Goal: Information Seeking & Learning: Check status

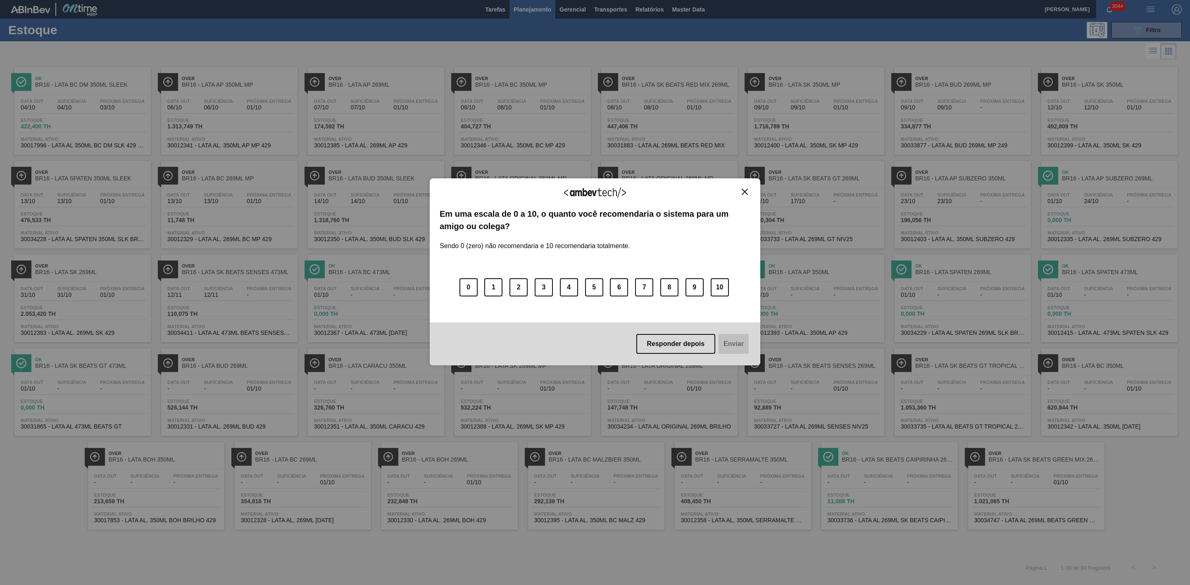
click at [745, 193] on img "Close" at bounding box center [745, 192] width 6 height 6
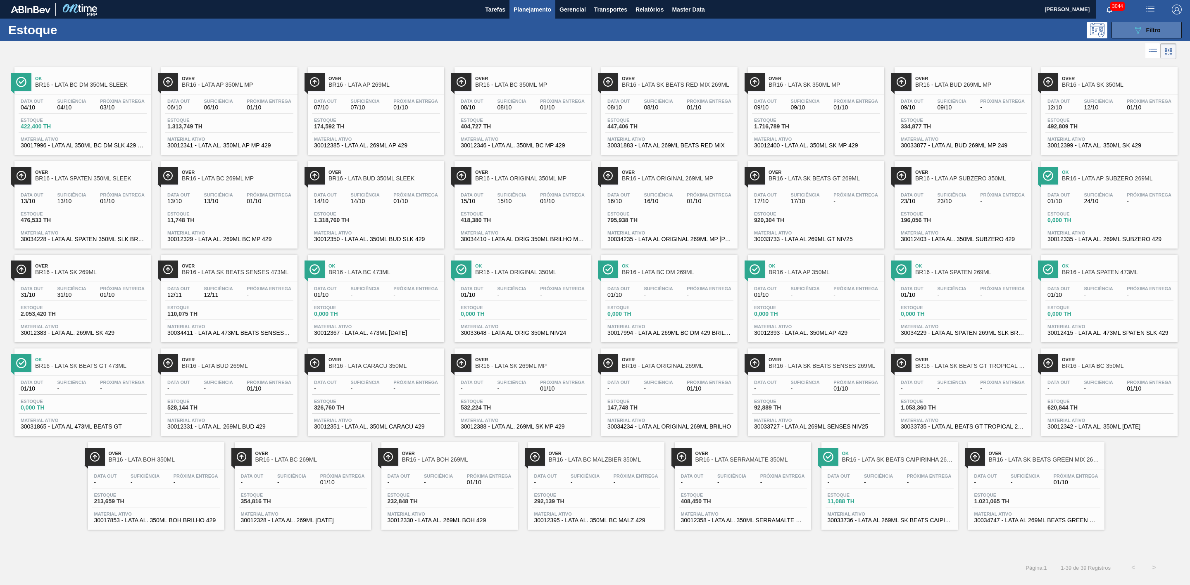
click at [793, 31] on button "089F7B8B-B2A5-4AFE-B5C0-19BA573D28AC Filtro" at bounding box center [1146, 30] width 70 height 17
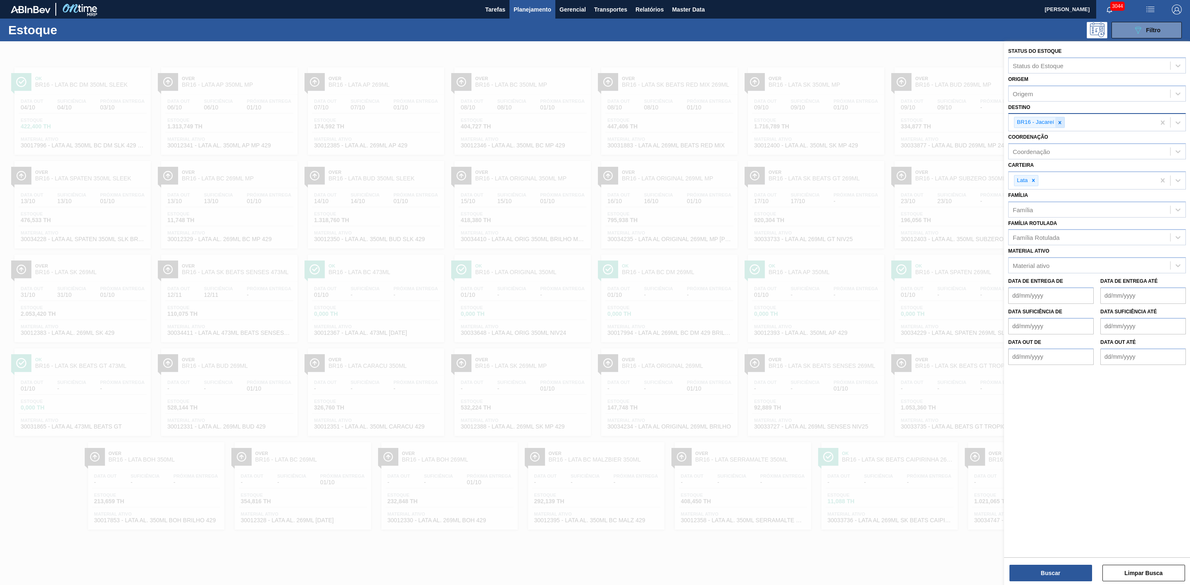
click at [793, 123] on icon at bounding box center [1059, 122] width 3 height 3
type input "22"
drag, startPoint x: 1042, startPoint y: 147, endPoint x: 1040, endPoint y: 157, distance: 9.2
click at [793, 147] on div "BR22 - Viamão" at bounding box center [1097, 141] width 178 height 15
click at [793, 362] on button "Buscar" at bounding box center [1050, 573] width 83 height 17
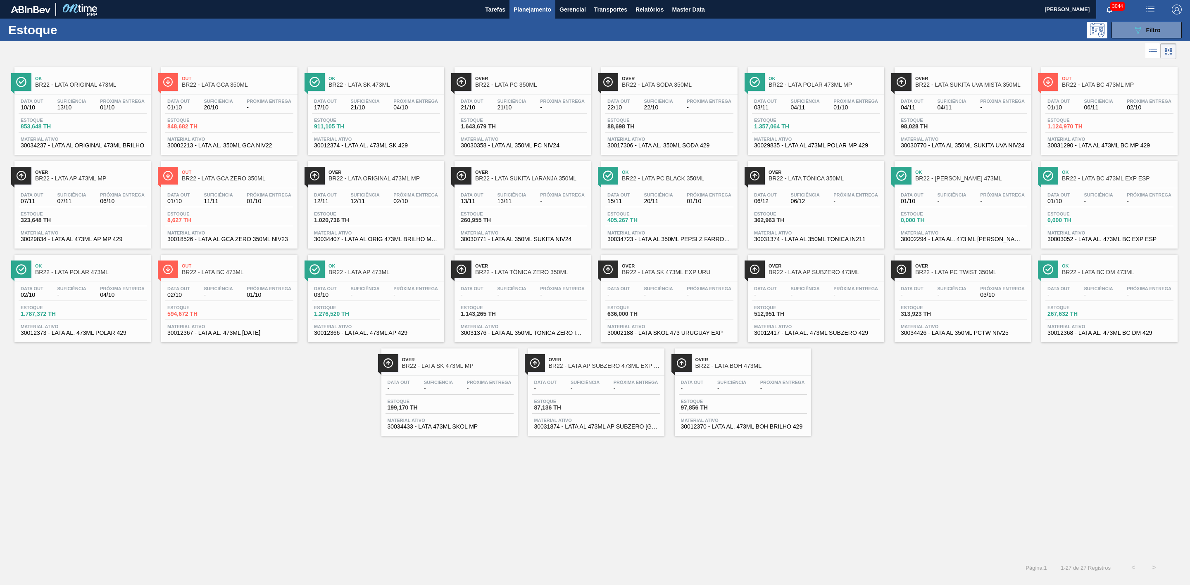
click at [793, 51] on div at bounding box center [588, 51] width 1176 height 20
click at [793, 87] on span "BR22 - LATA SUKITA UVA MISTA 350ML" at bounding box center [971, 85] width 112 height 6
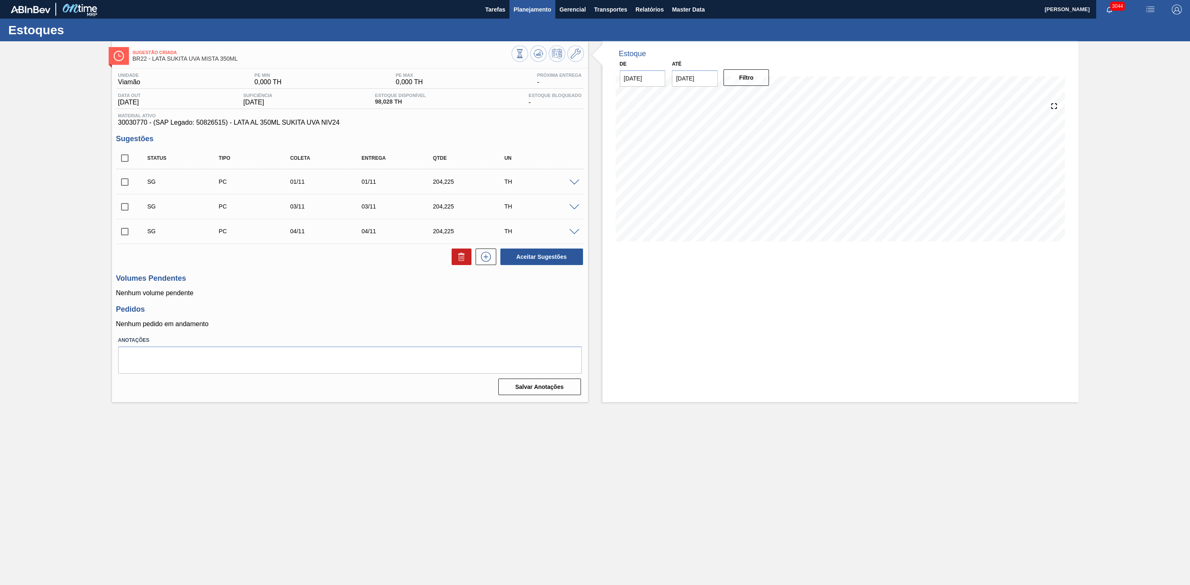
click at [528, 12] on span "Planejamento" at bounding box center [533, 10] width 38 height 10
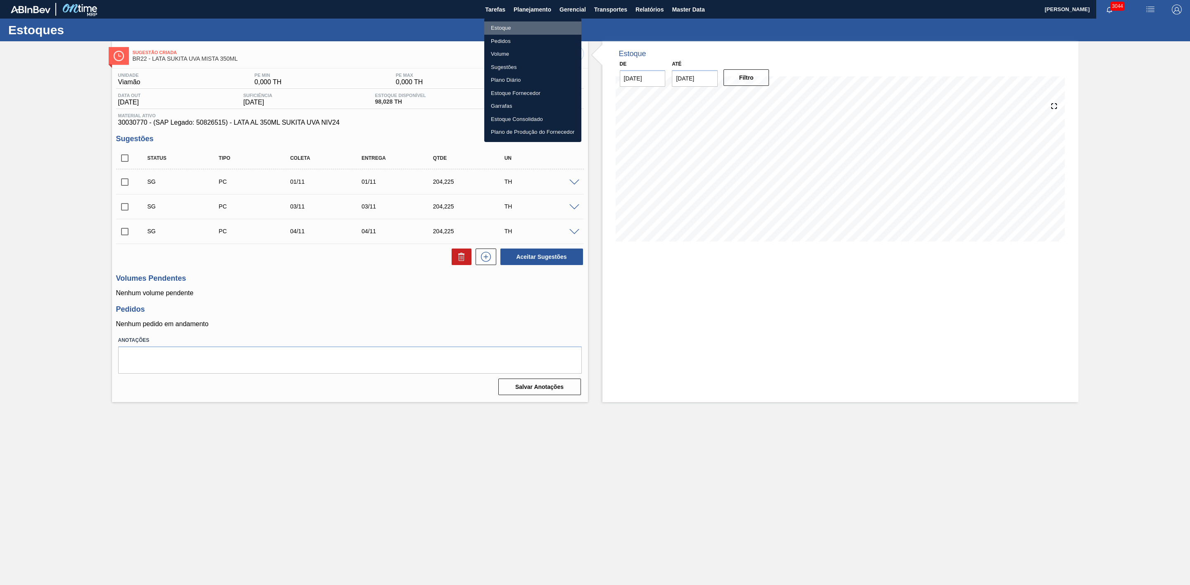
click at [498, 29] on li "Estoque" at bounding box center [532, 27] width 97 height 13
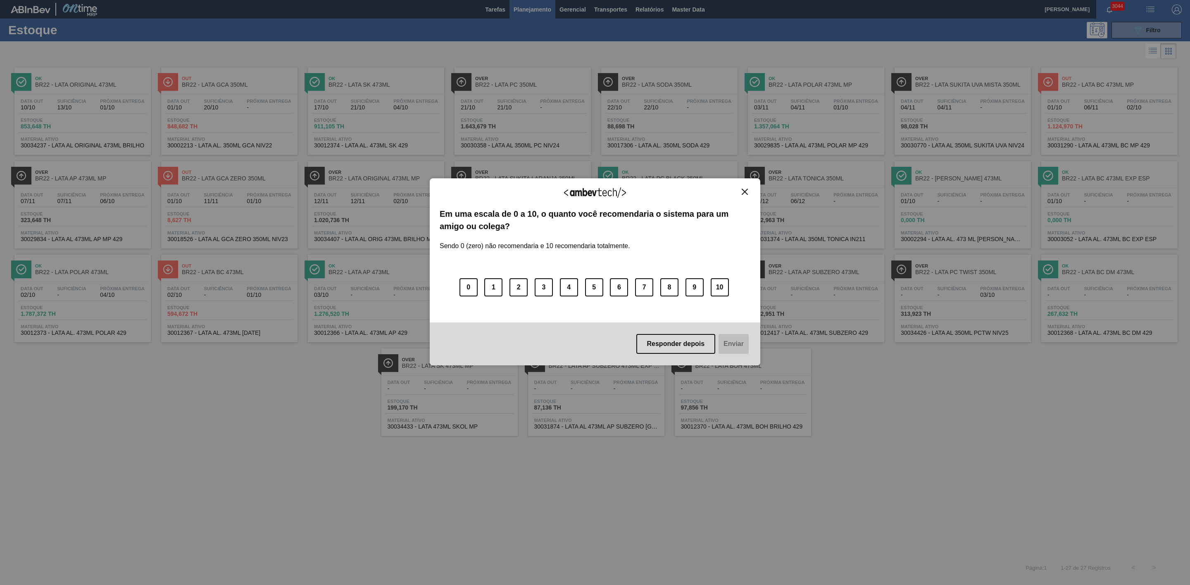
click at [745, 191] on img "Close" at bounding box center [745, 192] width 6 height 6
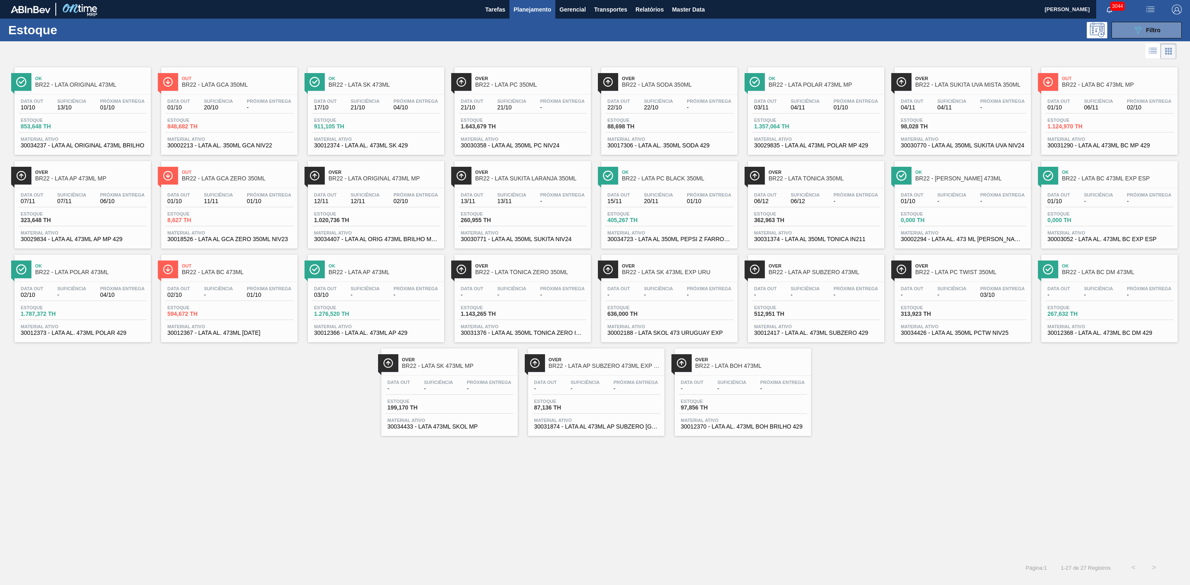
click at [533, 9] on span "Planejamento" at bounding box center [533, 10] width 38 height 10
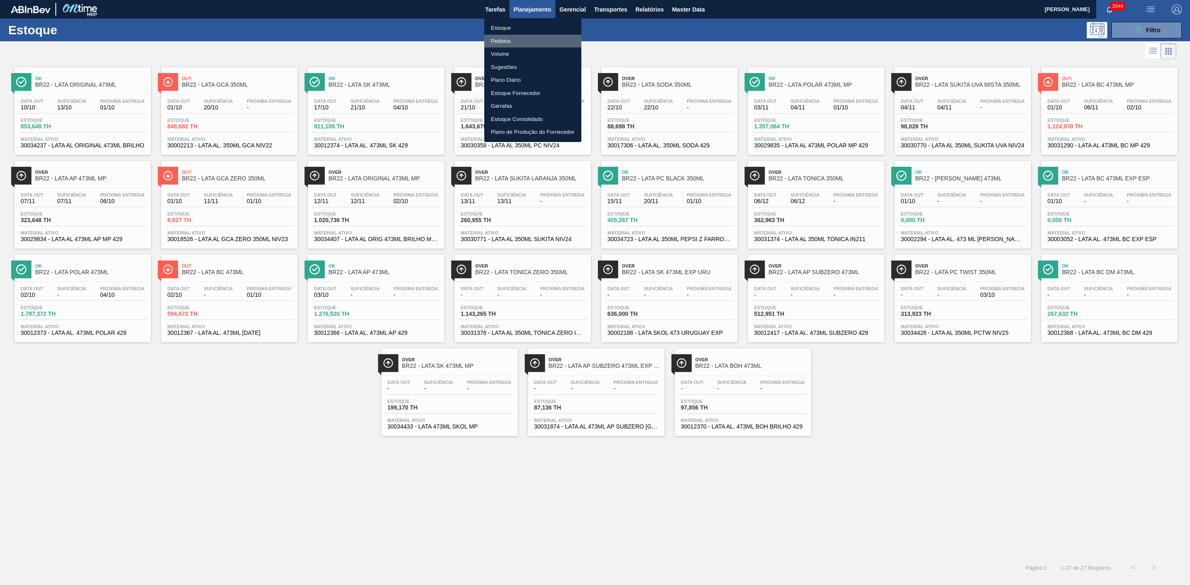
click at [503, 37] on li "Pedidos" at bounding box center [532, 41] width 97 height 13
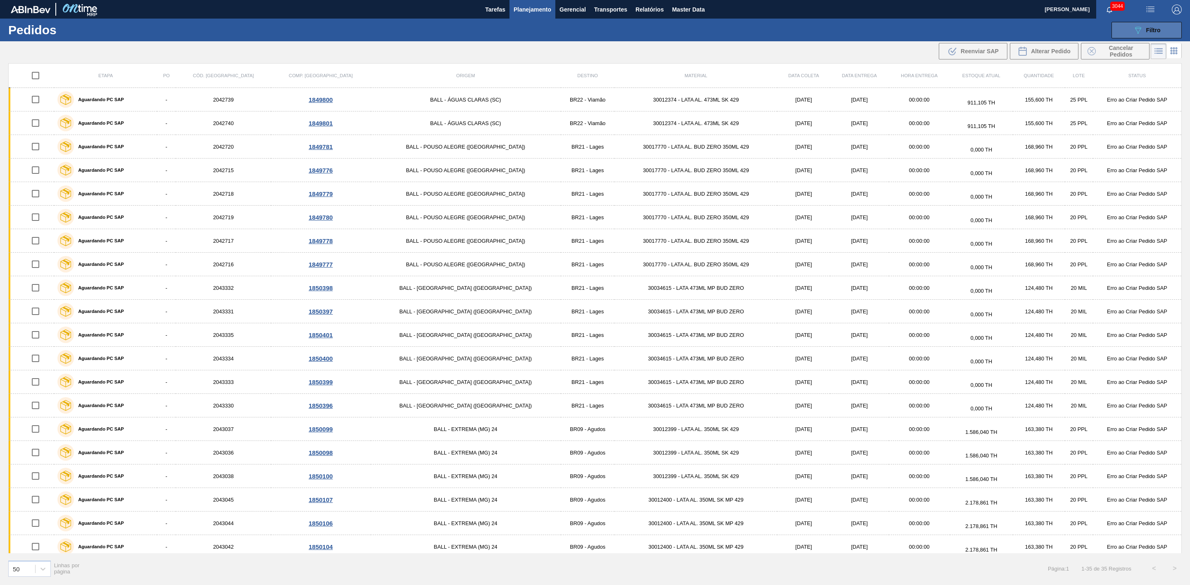
click at [793, 24] on button "089F7B8B-B2A5-4AFE-B5C0-19BA573D28AC Filtro" at bounding box center [1146, 30] width 70 height 17
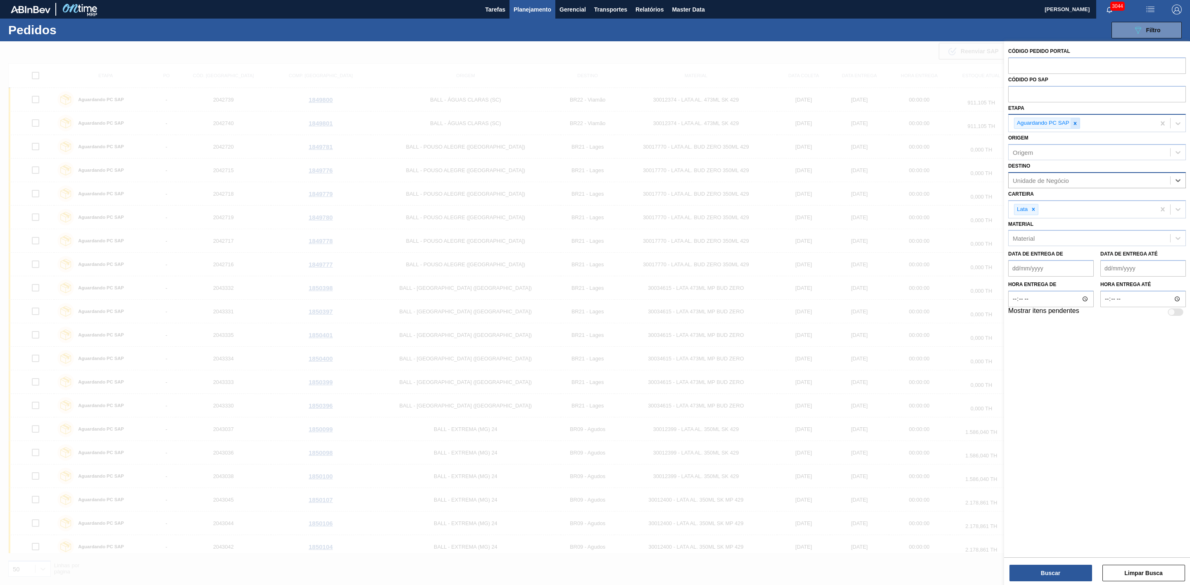
click at [793, 125] on icon at bounding box center [1075, 124] width 6 height 6
click at [793, 92] on input "text" at bounding box center [1097, 94] width 178 height 16
click at [793, 66] on input "text" at bounding box center [1097, 65] width 178 height 16
type input "5800381304"
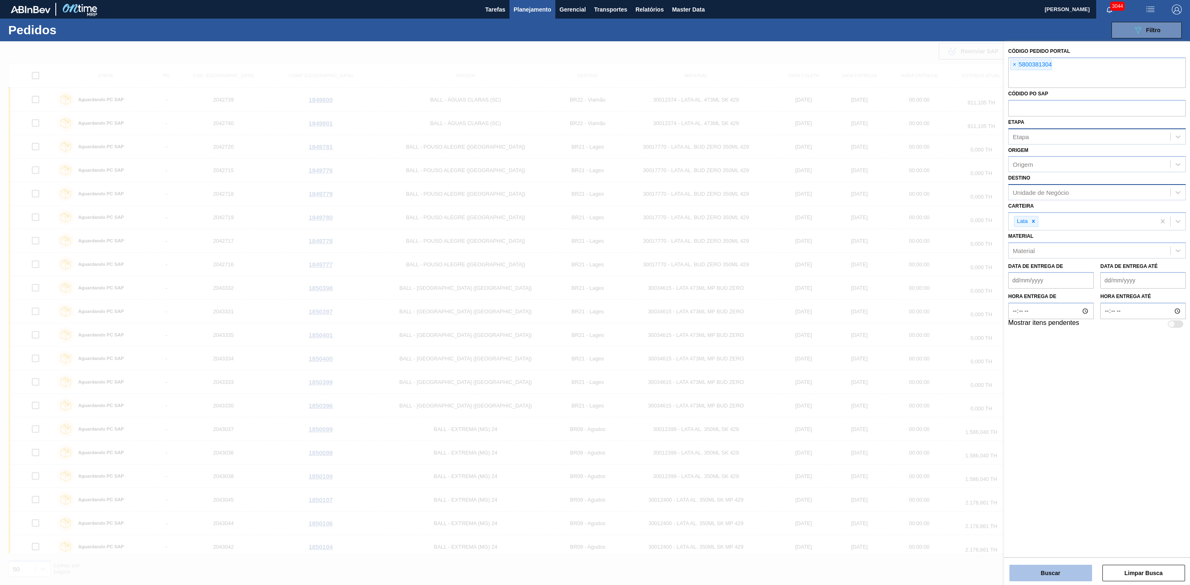
click at [793, 362] on button "Buscar" at bounding box center [1050, 573] width 83 height 17
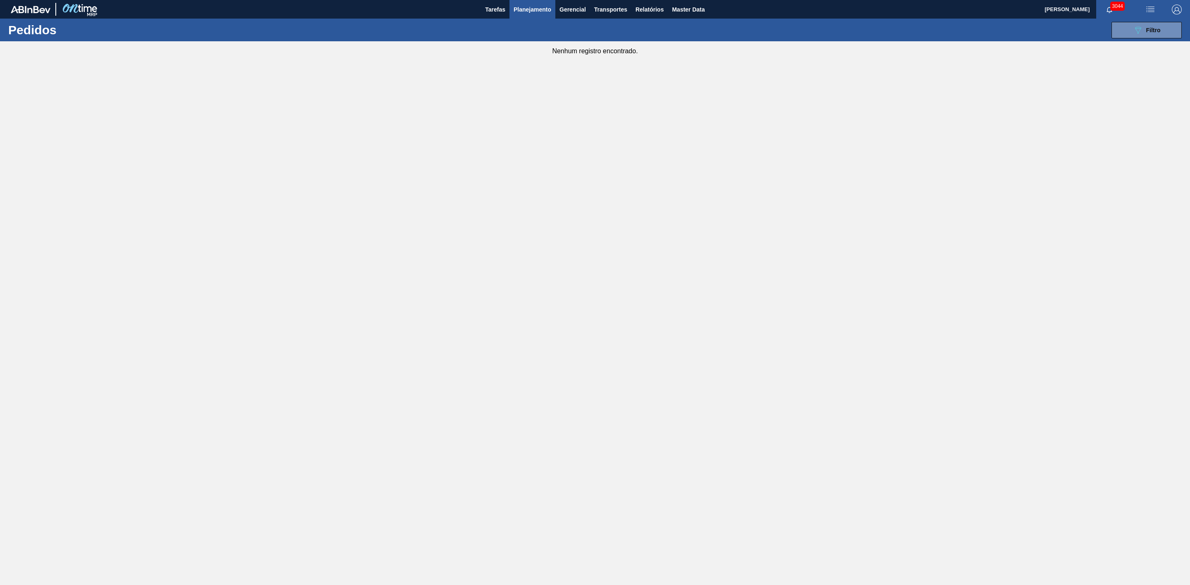
click at [793, 141] on main "Tarefas Planejamento Gerencial Transportes Relatórios Master Data BRUNO DE MELL…" at bounding box center [595, 292] width 1190 height 585
click at [793, 28] on span "Filtro" at bounding box center [1153, 30] width 14 height 7
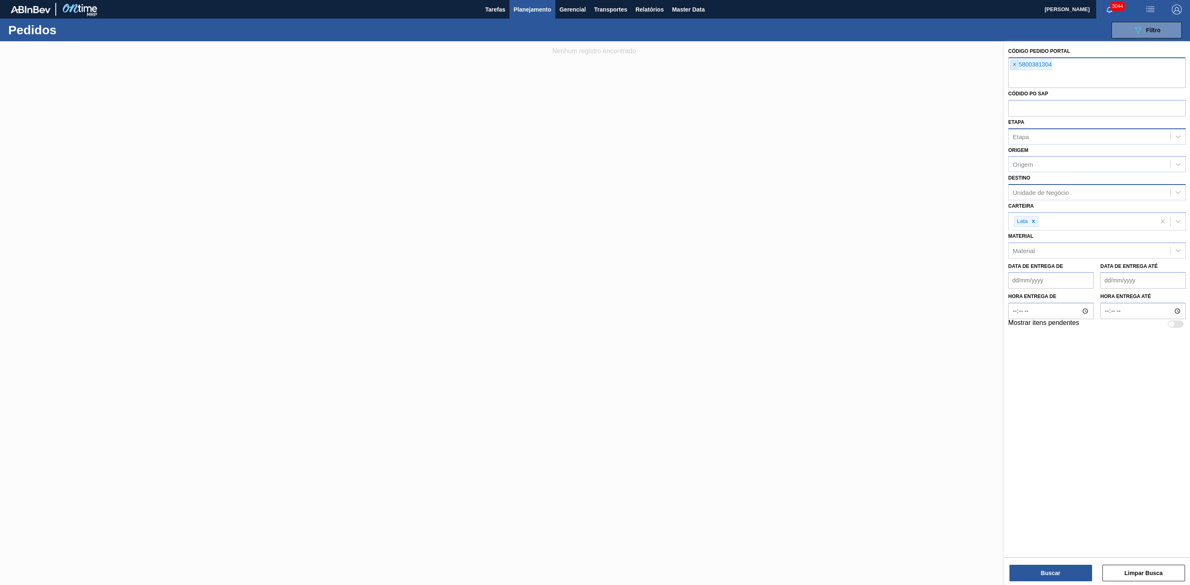
click at [793, 65] on span "×" at bounding box center [1015, 65] width 8 height 10
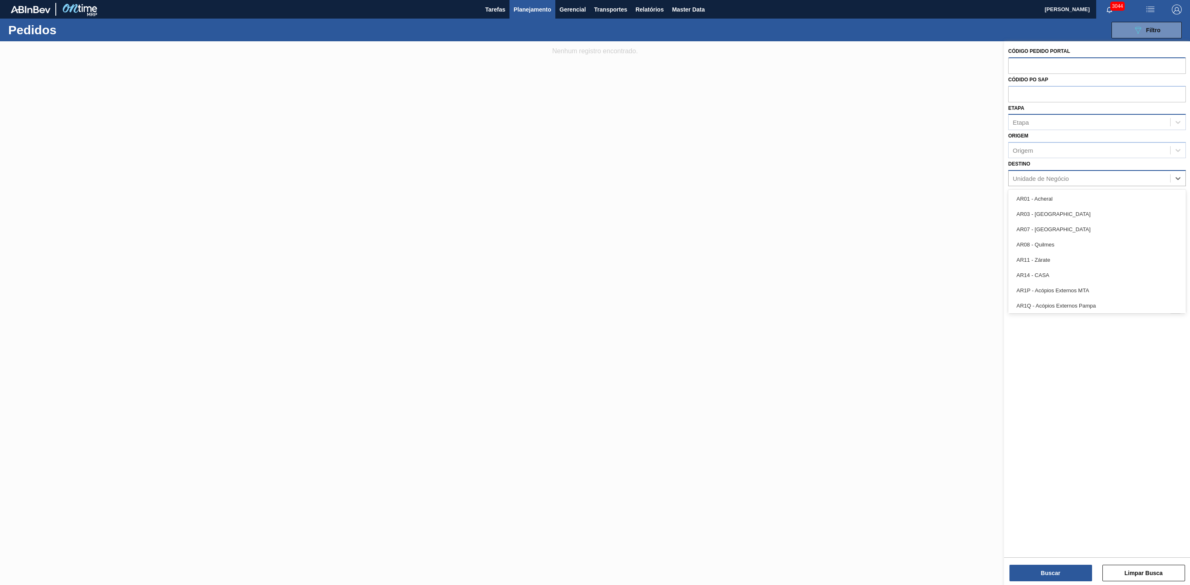
click at [793, 177] on div "Unidade de Negócio" at bounding box center [1089, 178] width 162 height 12
type input "02"
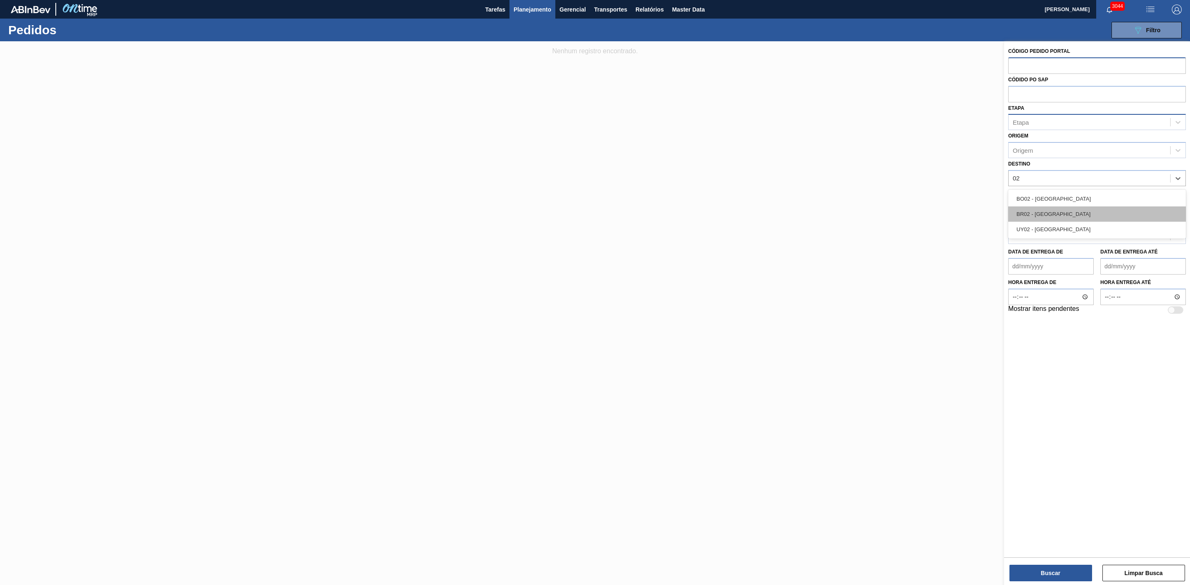
click at [793, 211] on div "BR02 - Sergipe" at bounding box center [1097, 214] width 178 height 15
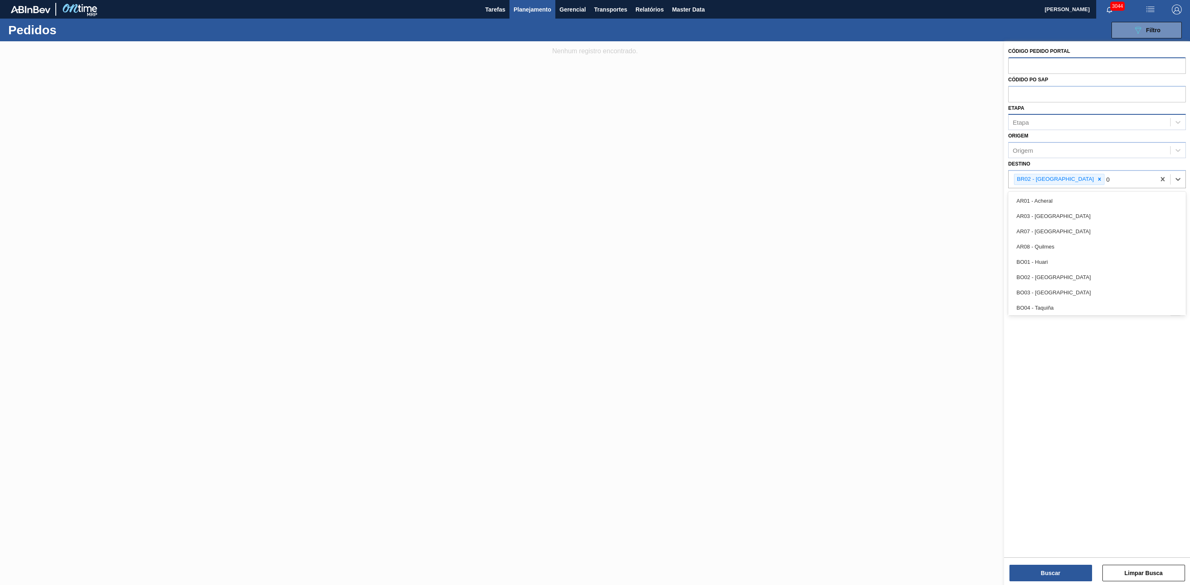
type input "03"
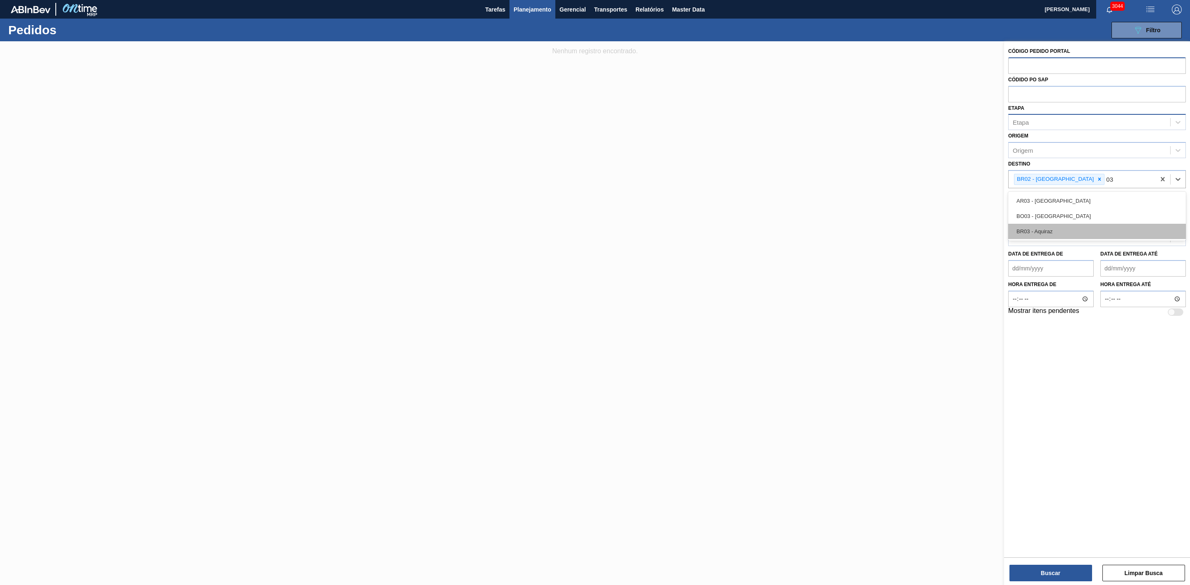
click at [793, 230] on div "BR03 - Aquiraz" at bounding box center [1097, 231] width 178 height 15
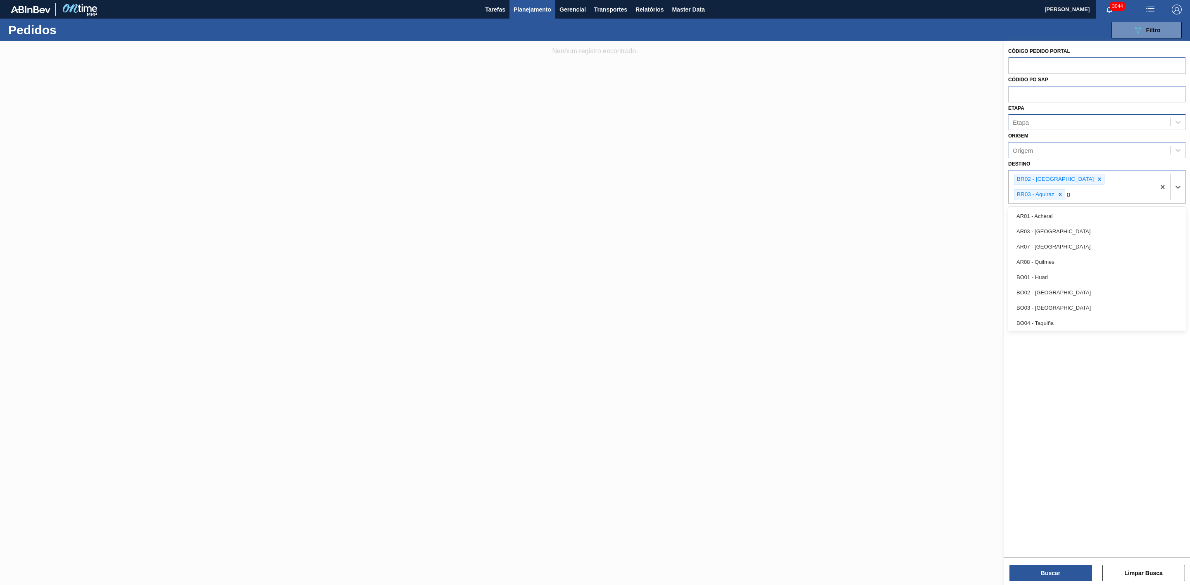
type input "04"
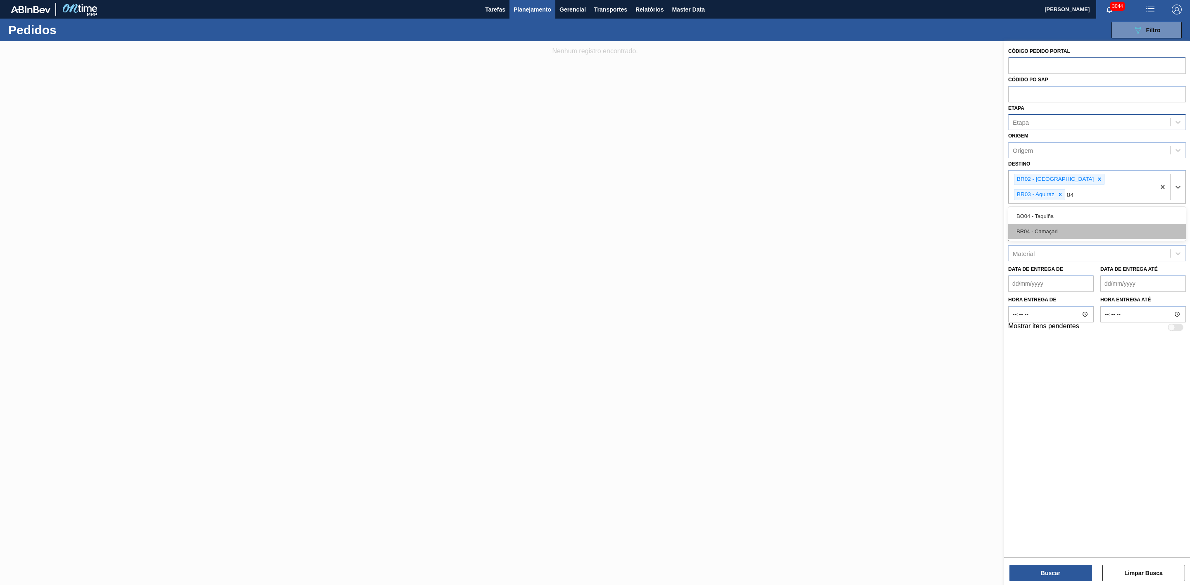
click at [793, 224] on div "BR04 - Camaçari" at bounding box center [1097, 231] width 178 height 15
click at [793, 285] on até "Data de Entrega até" at bounding box center [1143, 284] width 86 height 17
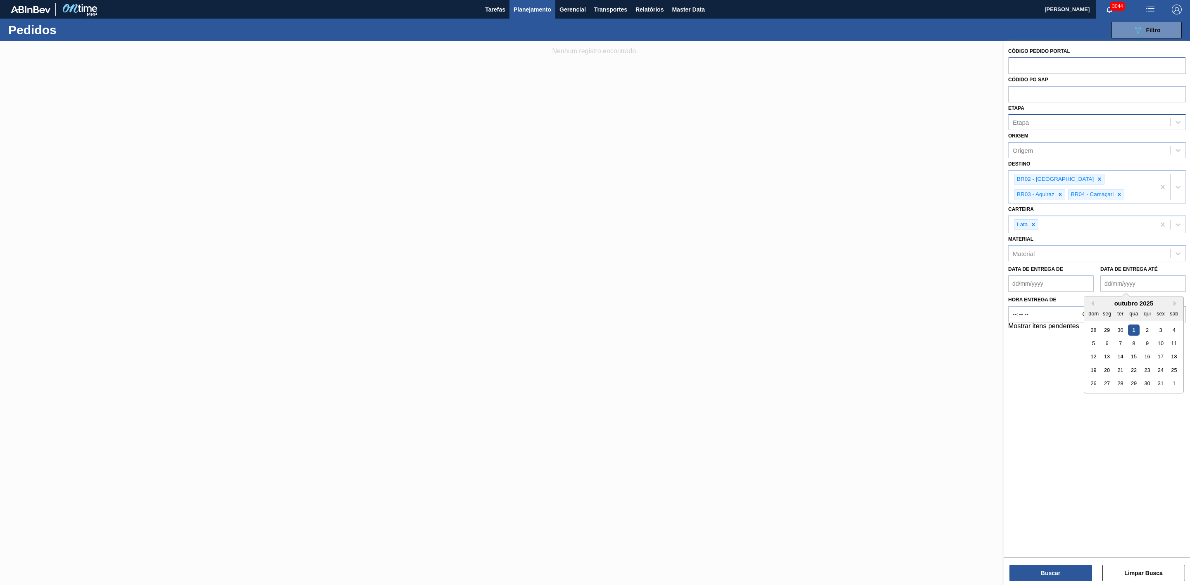
click at [793, 307] on div "outubro 2025" at bounding box center [1133, 303] width 99 height 7
click at [793, 303] on button "Previous Month" at bounding box center [1091, 304] width 6 height 6
click at [793, 359] on div "20" at bounding box center [1173, 357] width 11 height 11
type até "20/09/2025"
click at [793, 362] on button "Buscar" at bounding box center [1050, 573] width 83 height 17
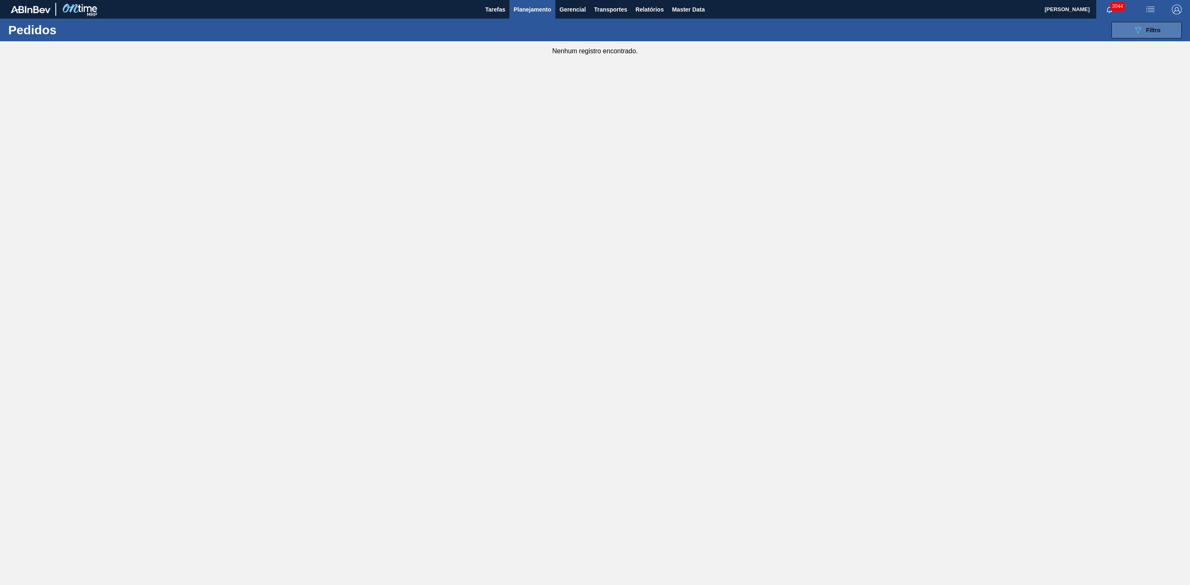
click at [793, 30] on button "089F7B8B-B2A5-4AFE-B5C0-19BA573D28AC Filtro" at bounding box center [1146, 30] width 70 height 17
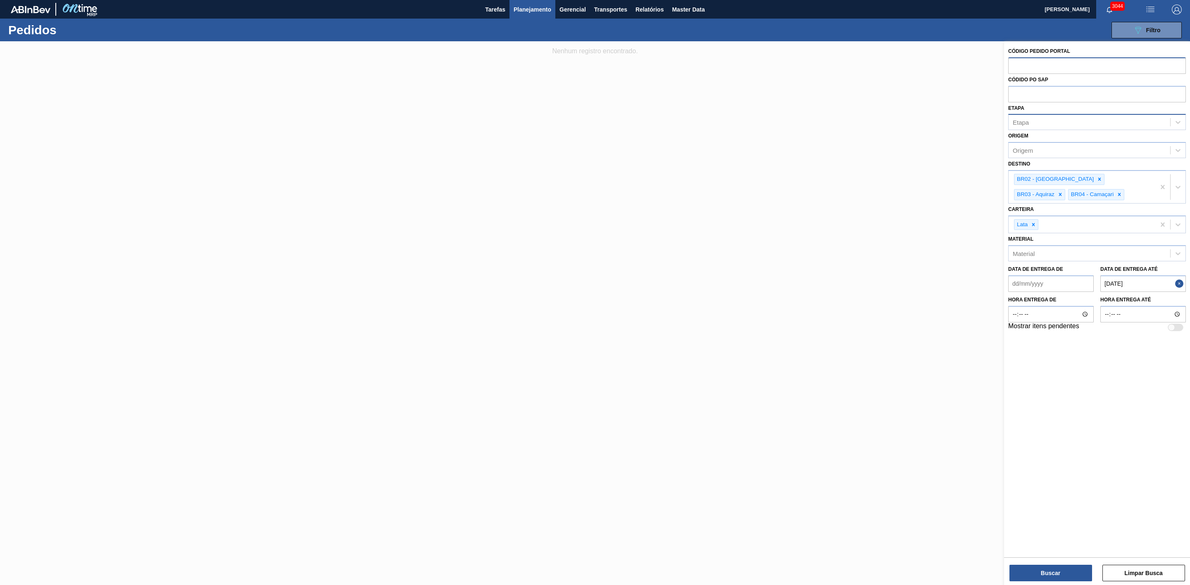
click at [793, 131] on div at bounding box center [595, 333] width 1190 height 585
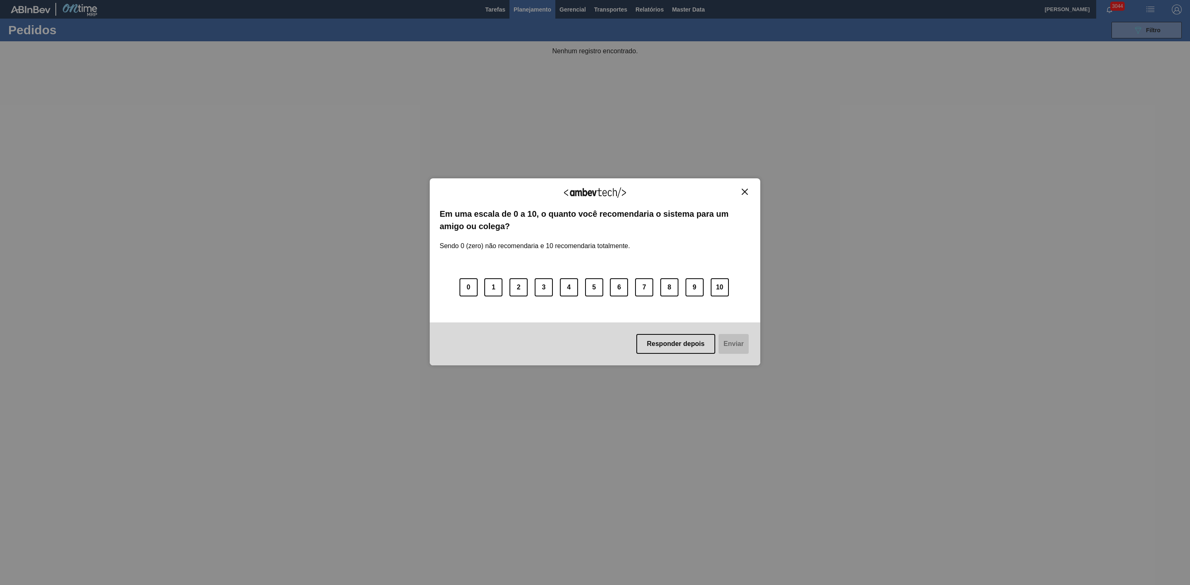
click at [746, 192] on img "Close" at bounding box center [745, 192] width 6 height 6
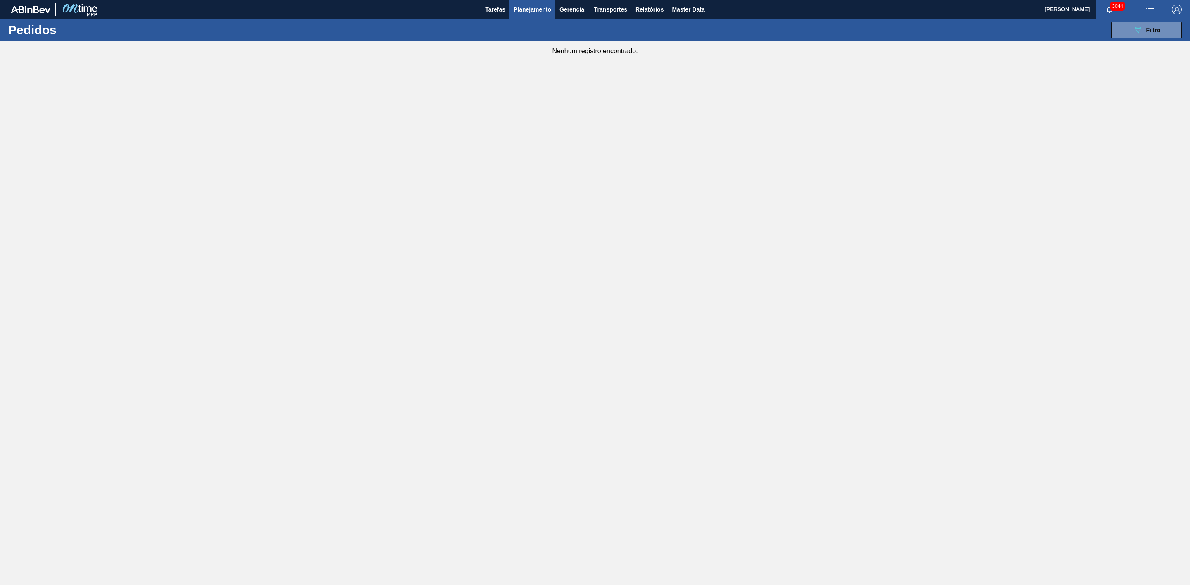
click at [793, 20] on div "089F7B8B-B2A5-4AFE-B5C0-19BA573D28AC Filtro Código Pedido Portal Códido PO SAP …" at bounding box center [662, 30] width 1047 height 25
click at [793, 26] on div "089F7B8B-B2A5-4AFE-B5C0-19BA573D28AC Filtro" at bounding box center [1147, 30] width 28 height 10
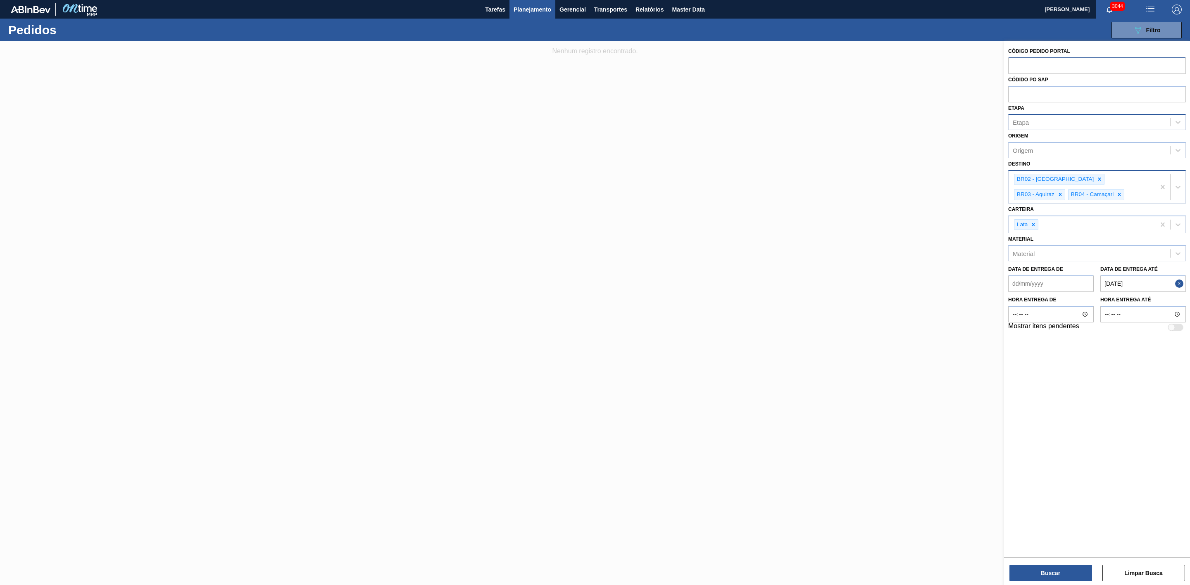
click at [793, 196] on div "BR02 - Sergipe BR03 - Aquiraz BR04 - Camaçari" at bounding box center [1081, 187] width 147 height 32
type input "08"
click at [793, 243] on div "BR08 - Teresina" at bounding box center [1097, 246] width 178 height 15
type input "10"
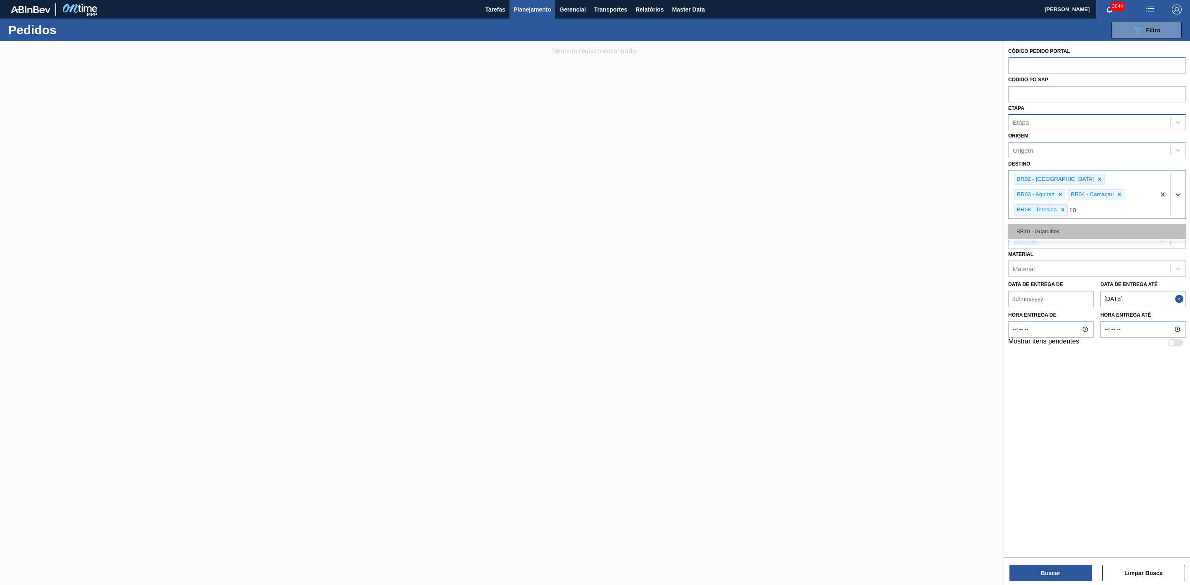
click at [793, 224] on div "BR10 - Guarulhos" at bounding box center [1097, 231] width 178 height 15
type input "11"
click at [793, 245] on div "BR11 - São Luís" at bounding box center [1097, 246] width 178 height 15
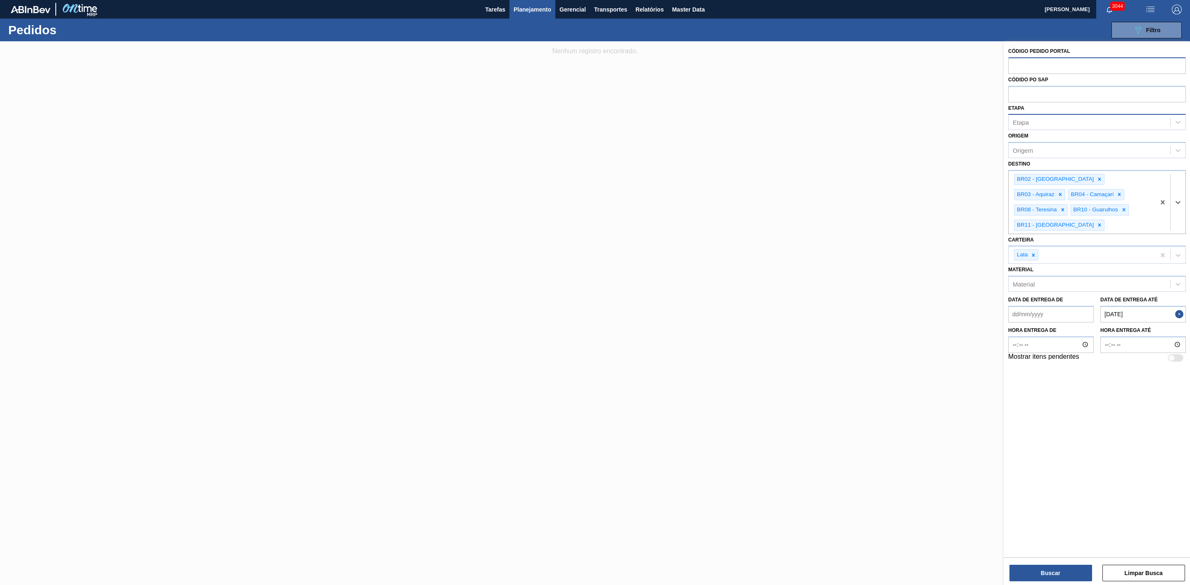
type input "13"
click at [793, 239] on div "BR13 - Piraí" at bounding box center [1097, 246] width 178 height 15
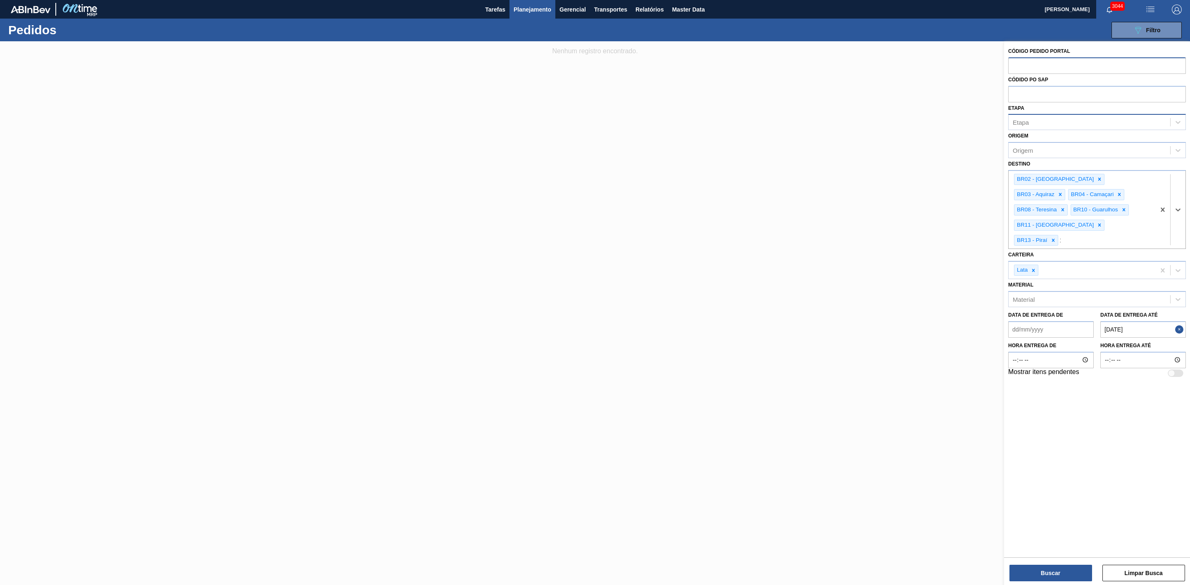
type input "15"
click at [793, 254] on div "BR15 - Jundiaí" at bounding box center [1097, 261] width 178 height 15
type input "18"
click at [793, 254] on div "BR18 - Pernambuco" at bounding box center [1097, 261] width 178 height 15
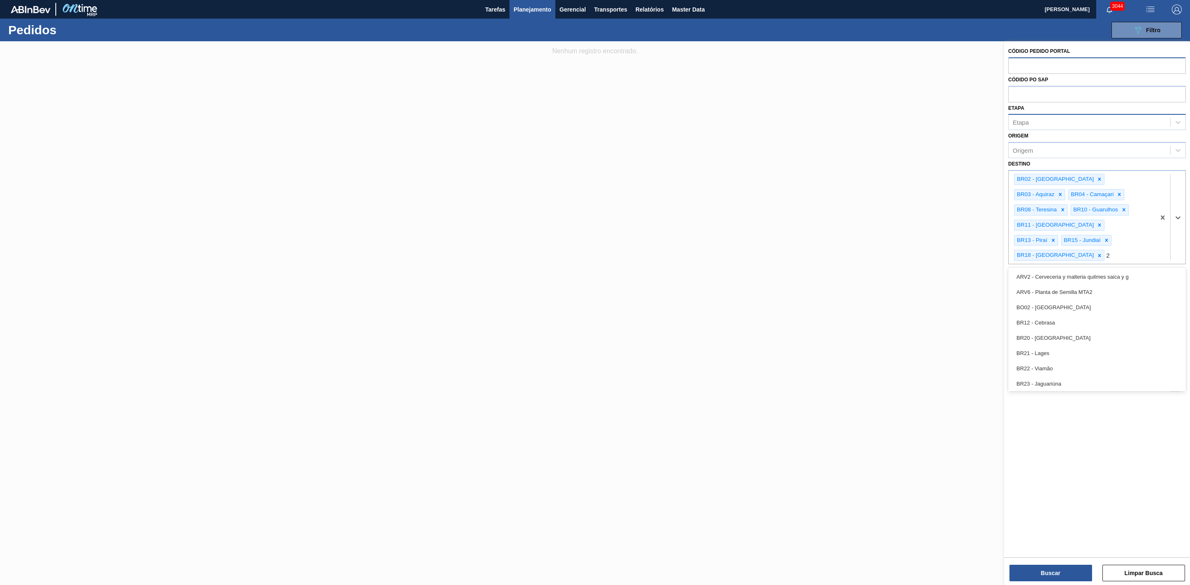
type input "23"
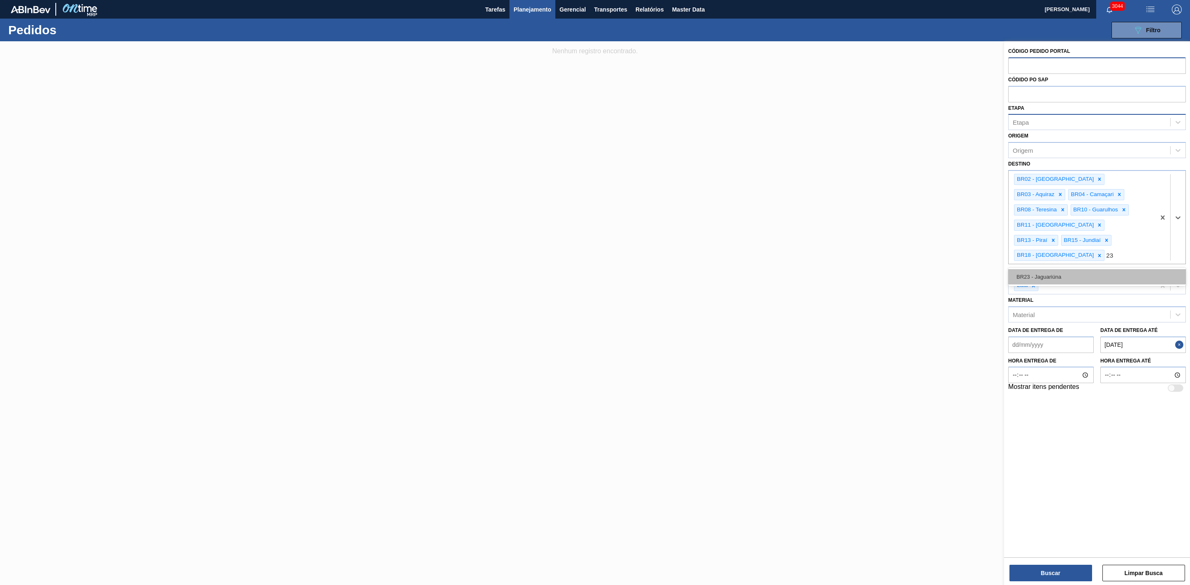
click at [793, 269] on div "BR23 - Jaguariúna" at bounding box center [1097, 276] width 178 height 15
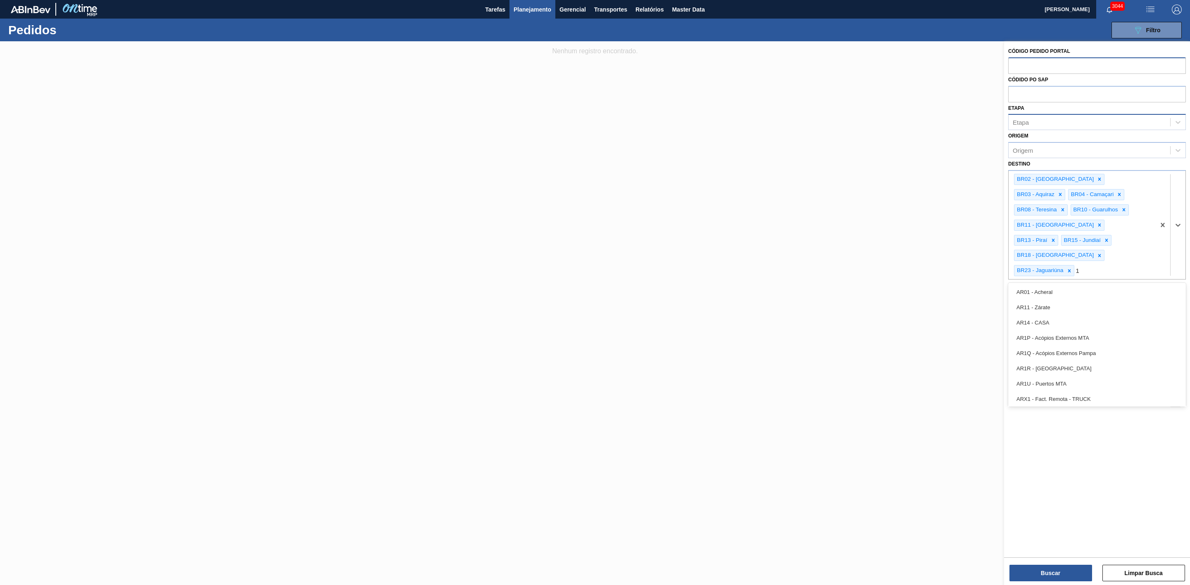
type input "16"
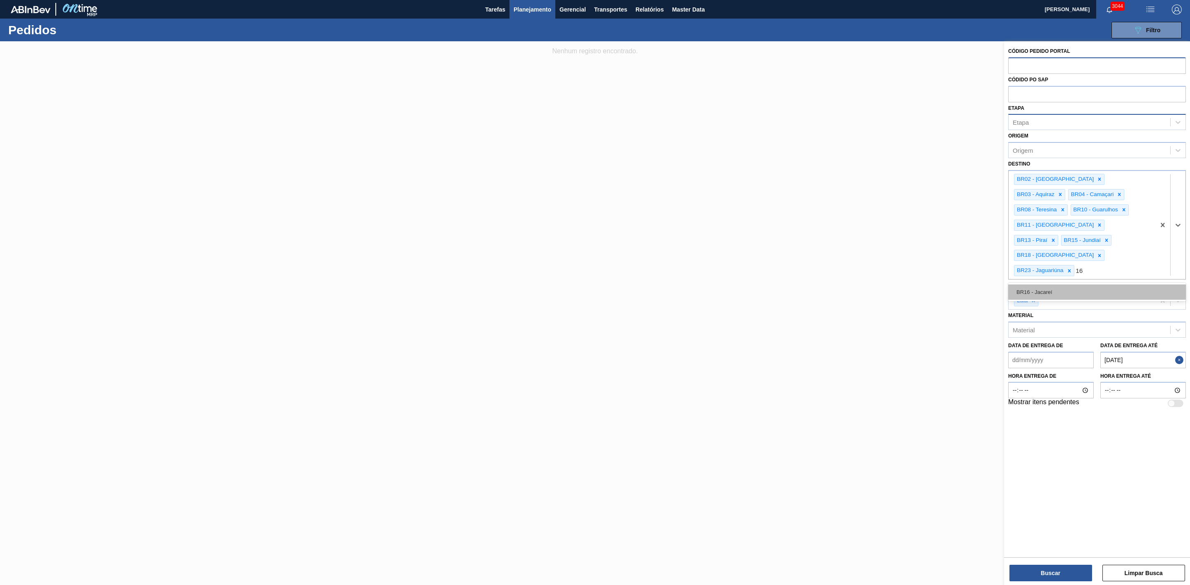
click at [793, 285] on div "BR16 - Jacareí" at bounding box center [1097, 292] width 178 height 15
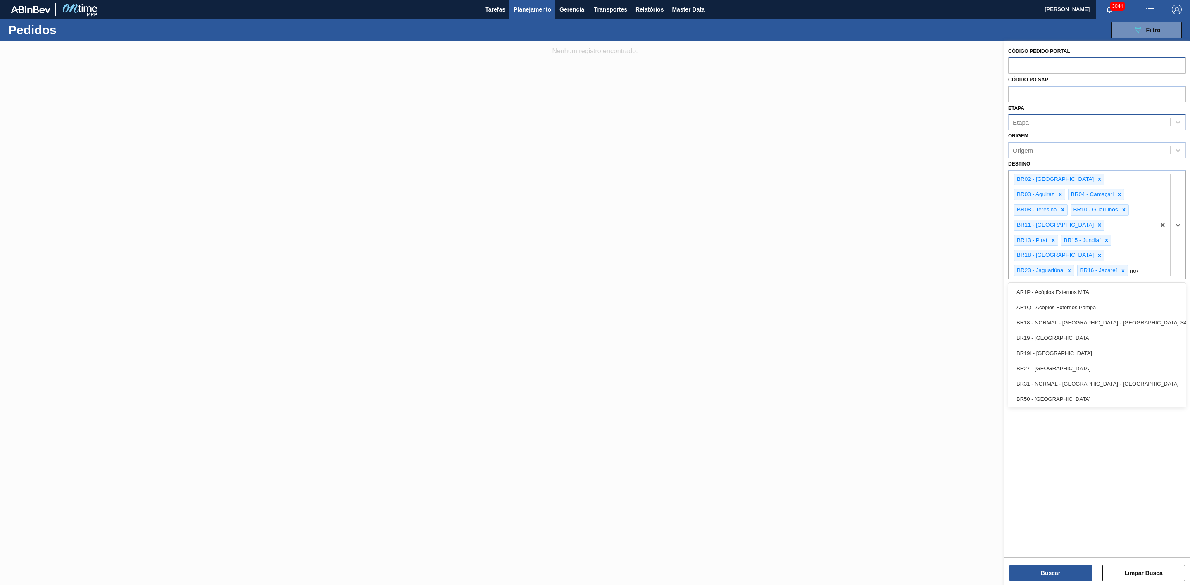
type input "nova"
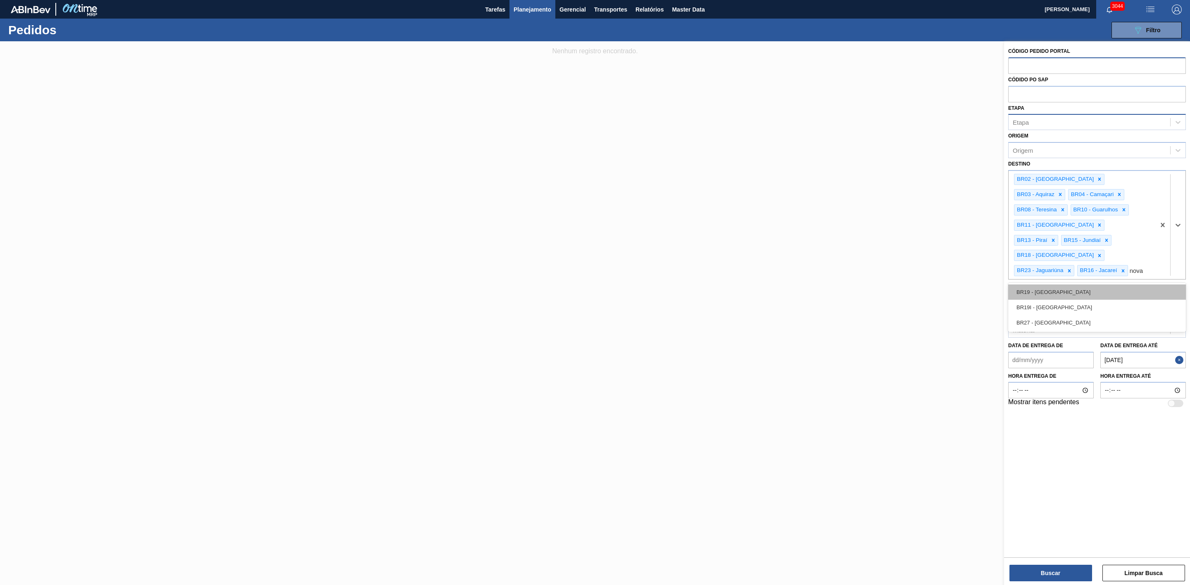
click at [793, 285] on div "BR19 - Nova Rio" at bounding box center [1097, 292] width 178 height 15
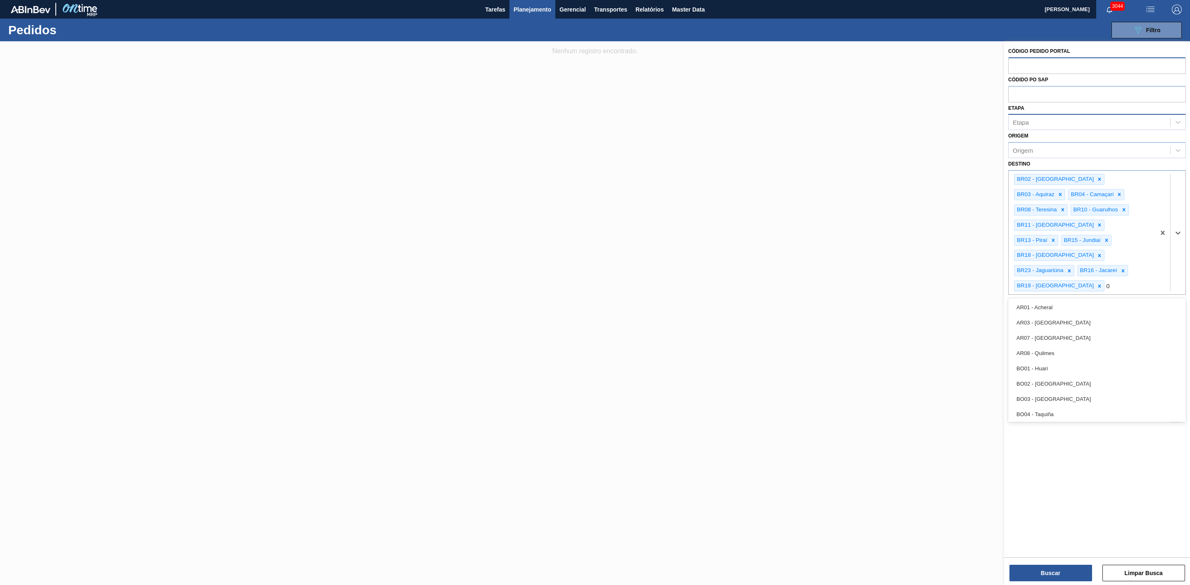
type input "07"
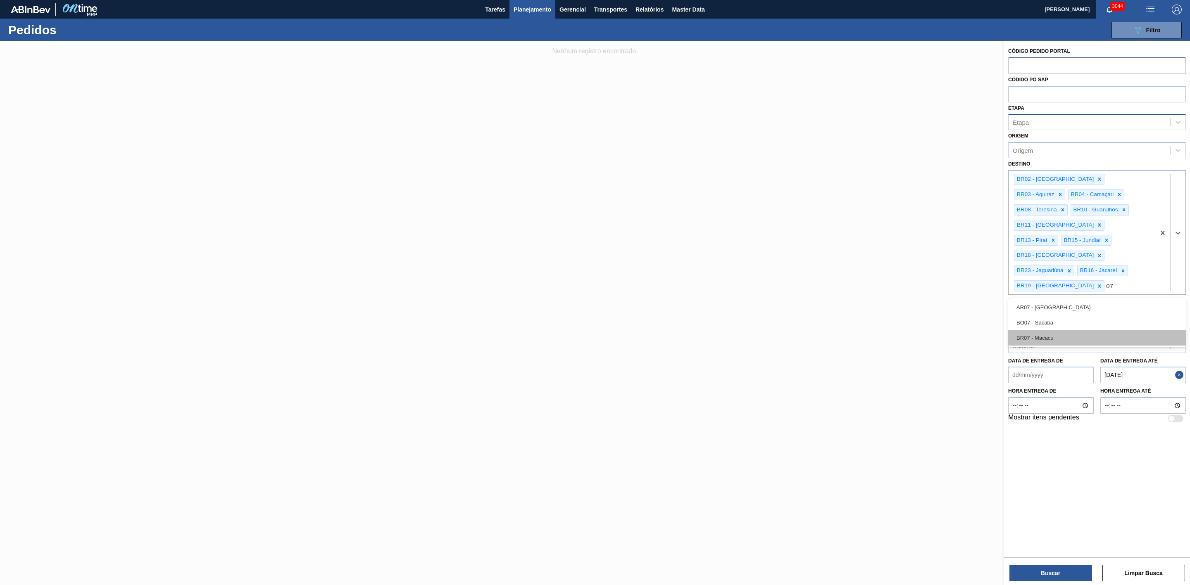
click at [793, 331] on div "BR07 - Macacu" at bounding box center [1097, 338] width 178 height 15
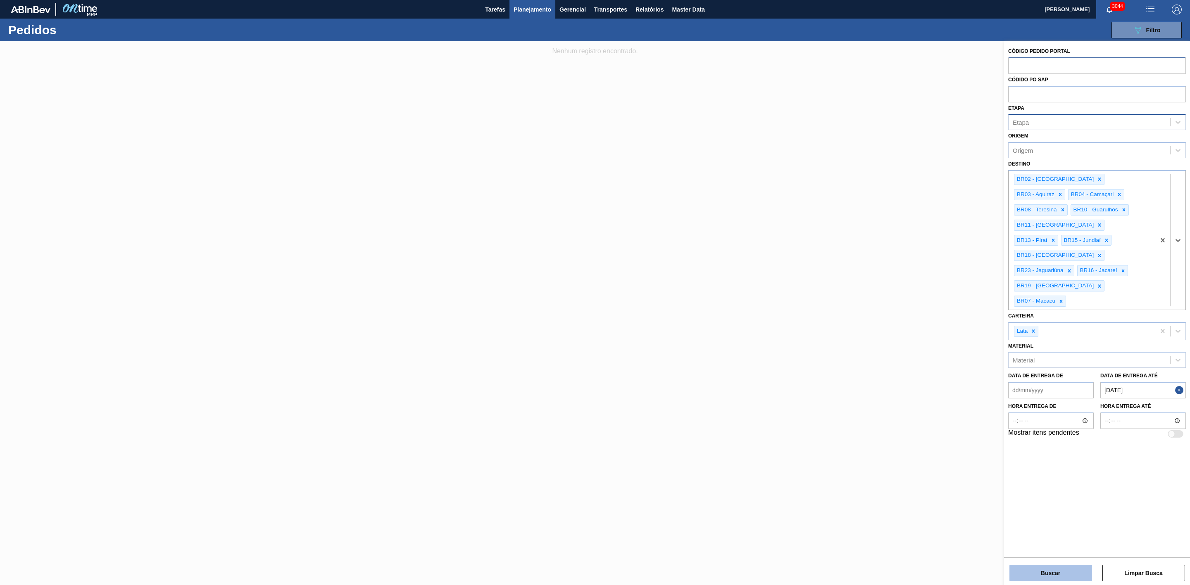
click at [793, 362] on button "Buscar" at bounding box center [1050, 573] width 83 height 17
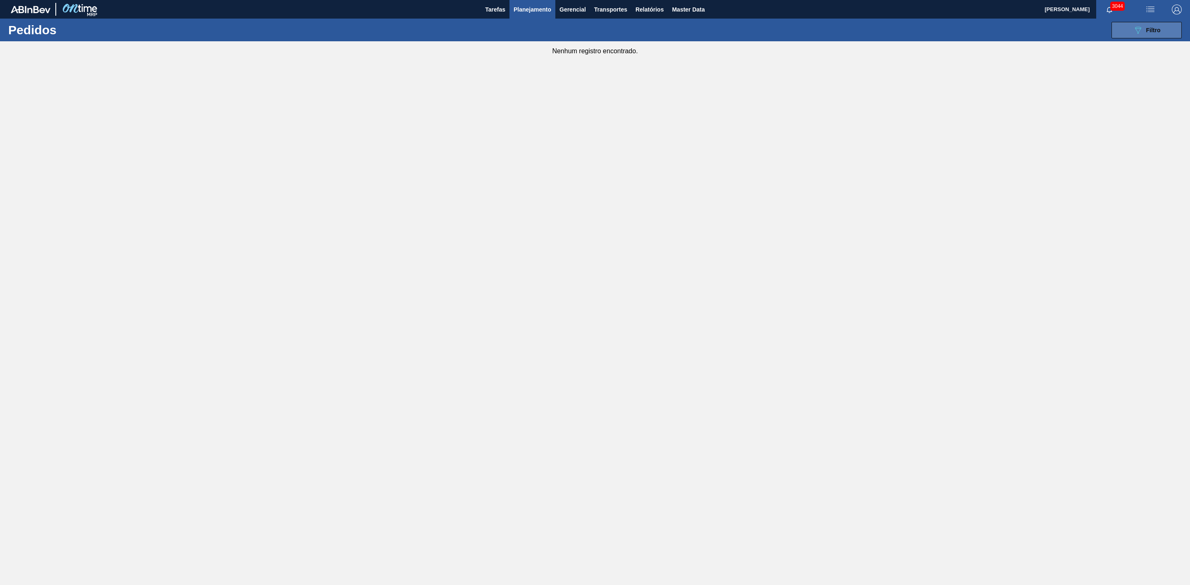
click at [793, 32] on icon "089F7B8B-B2A5-4AFE-B5C0-19BA573D28AC" at bounding box center [1138, 30] width 10 height 10
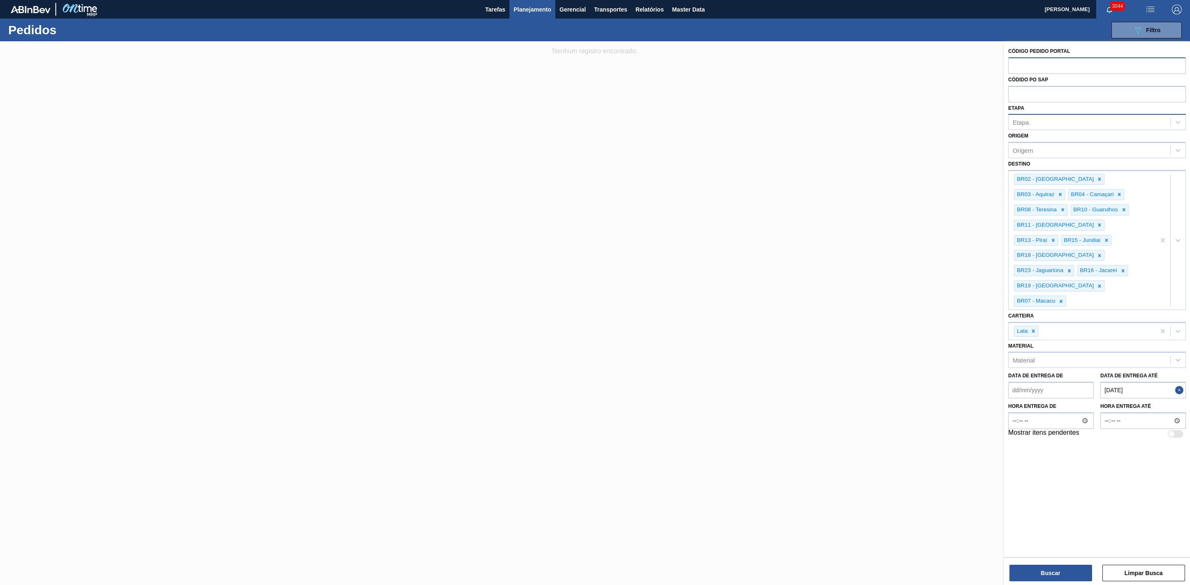
click at [530, 11] on span "Planejamento" at bounding box center [533, 10] width 38 height 10
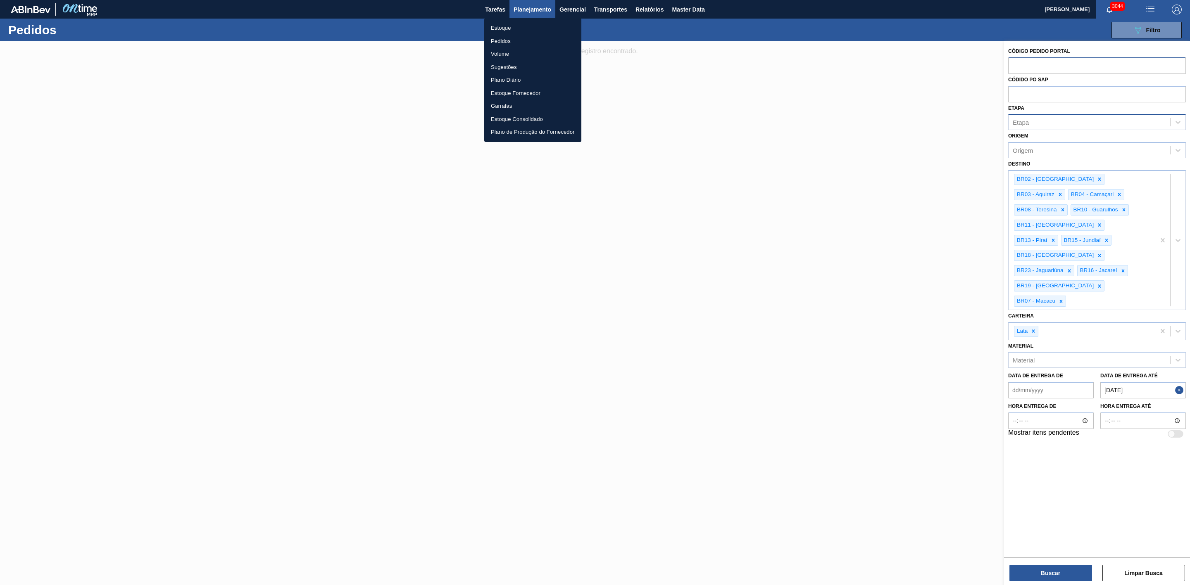
click at [504, 25] on li "Estoque" at bounding box center [532, 27] width 97 height 13
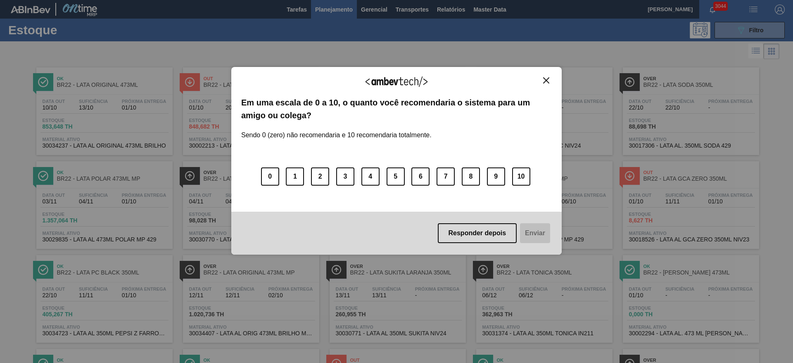
click at [546, 79] on img "Close" at bounding box center [546, 80] width 6 height 6
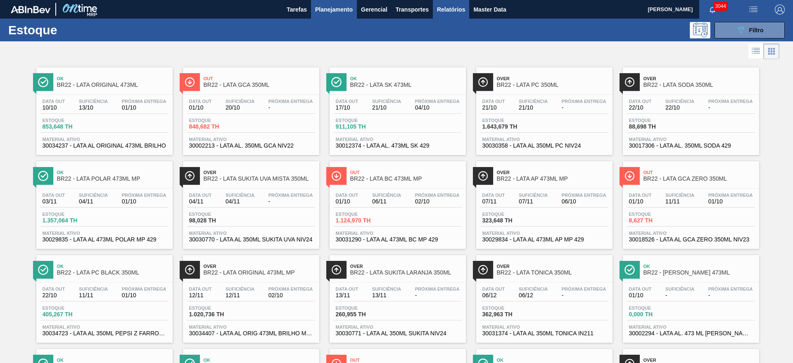
click at [446, 8] on span "Relatórios" at bounding box center [451, 10] width 28 height 10
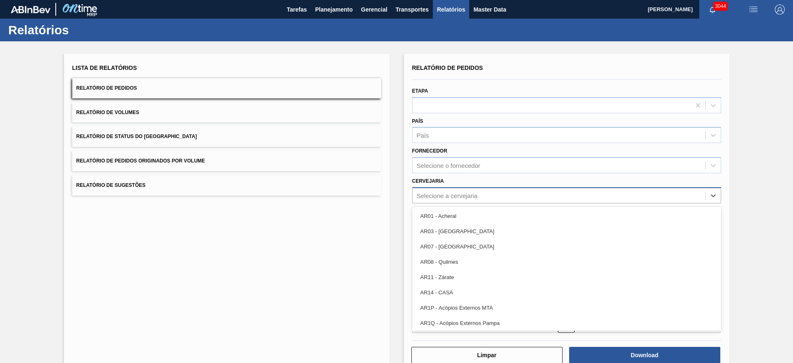
click at [468, 192] on div "Selecione a cervejaria" at bounding box center [447, 195] width 61 height 7
type input "21"
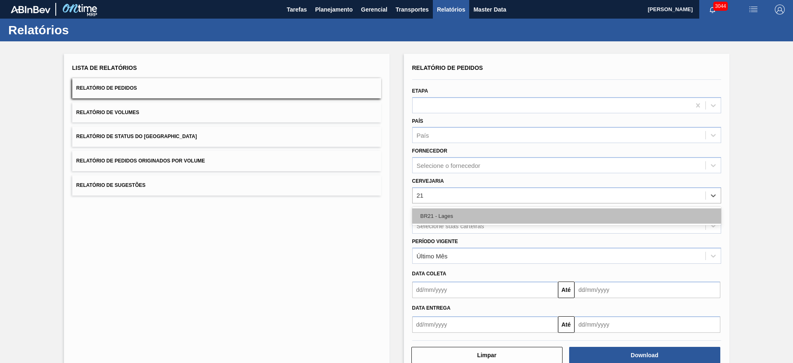
click at [459, 209] on div "BR21 - Lages" at bounding box center [566, 215] width 309 height 15
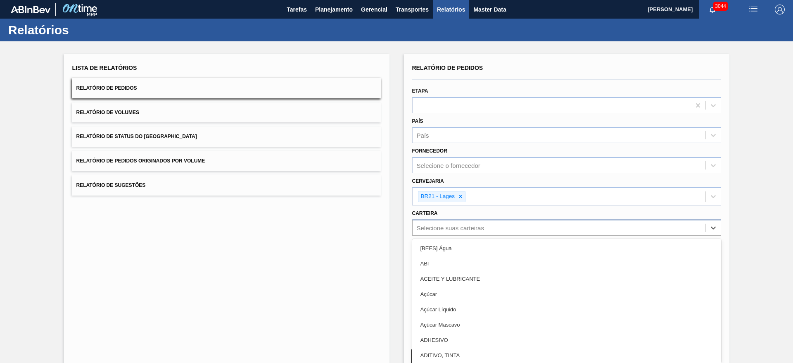
click at [445, 223] on div "Selecione suas carteiras" at bounding box center [559, 227] width 293 height 12
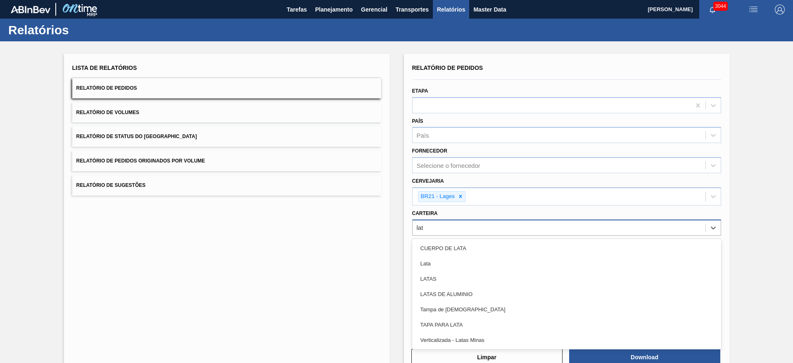
type input "lata"
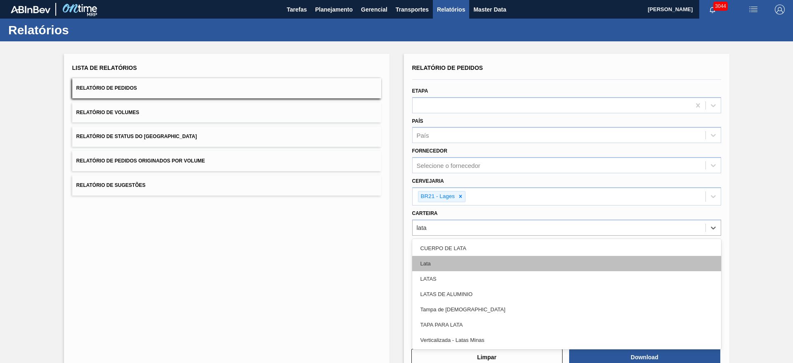
click at [422, 266] on div "Lata" at bounding box center [566, 263] width 309 height 15
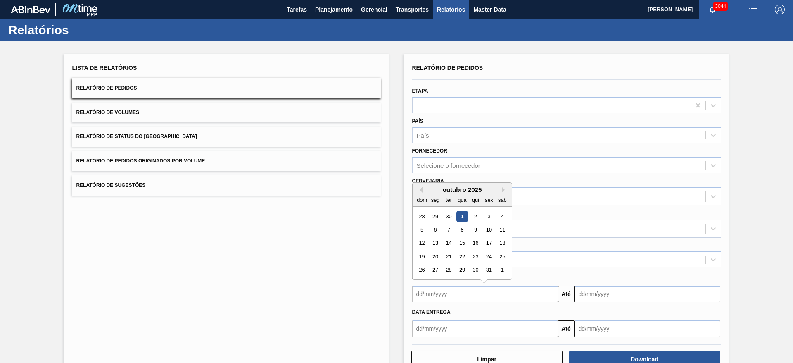
click at [479, 295] on input "text" at bounding box center [485, 293] width 146 height 17
click at [438, 190] on div "outubro 2025" at bounding box center [462, 189] width 99 height 7
click at [459, 216] on div "1" at bounding box center [462, 216] width 11 height 11
type input "[DATE]"
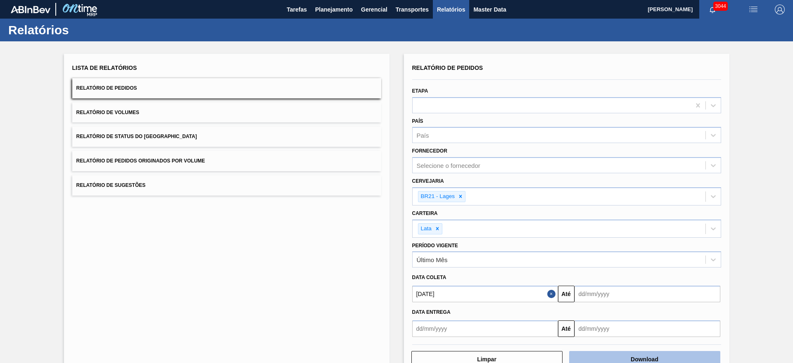
click at [621, 357] on button "Download" at bounding box center [644, 359] width 151 height 17
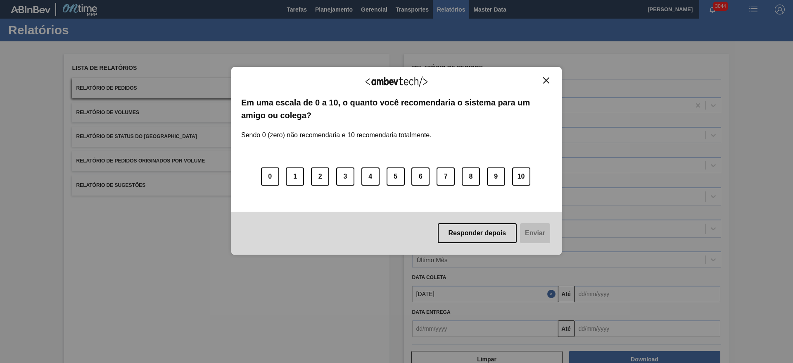
click at [548, 83] on button "Close" at bounding box center [546, 80] width 11 height 7
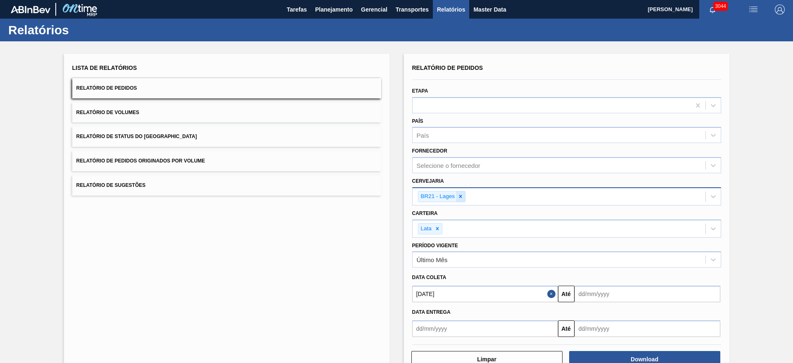
click at [460, 196] on icon at bounding box center [460, 196] width 3 height 3
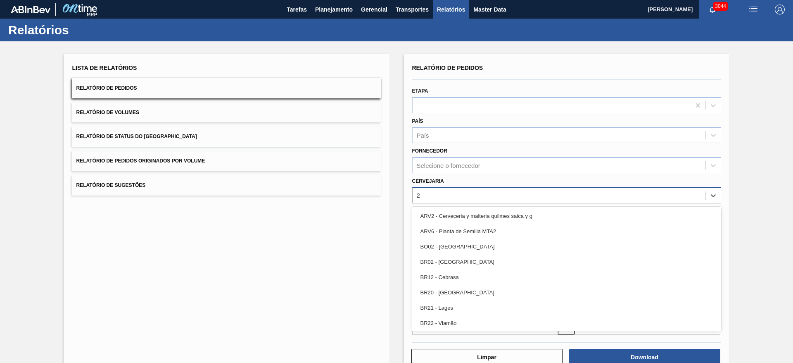
type input "22"
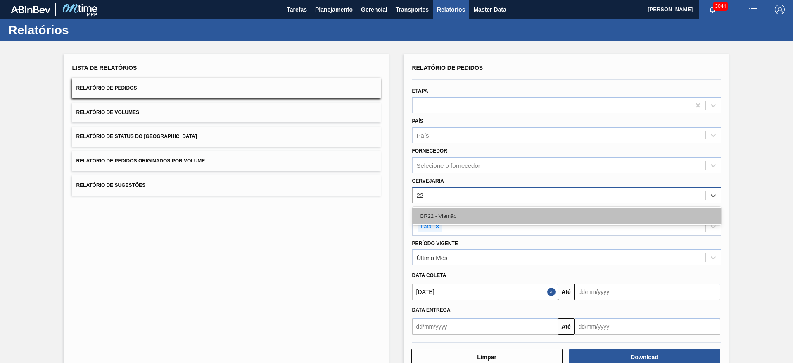
click at [458, 211] on div "BR22 - Viamão" at bounding box center [566, 215] width 309 height 15
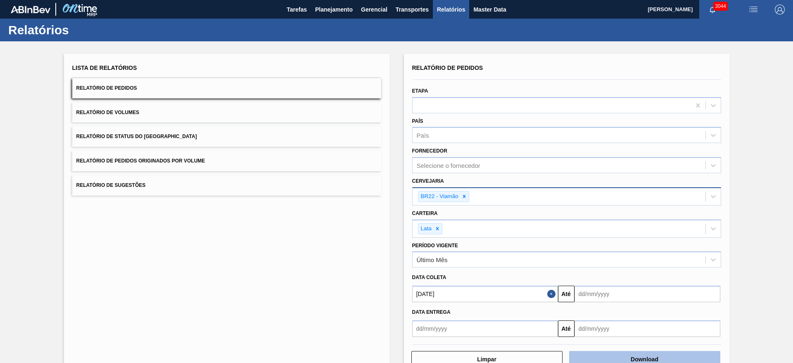
click at [640, 356] on button "Download" at bounding box center [644, 359] width 151 height 17
click at [328, 5] on span "Planejamento" at bounding box center [334, 10] width 38 height 10
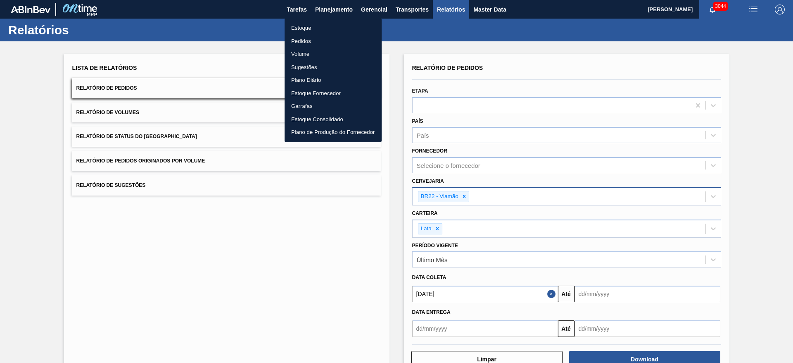
click at [309, 26] on li "Estoque" at bounding box center [333, 27] width 97 height 13
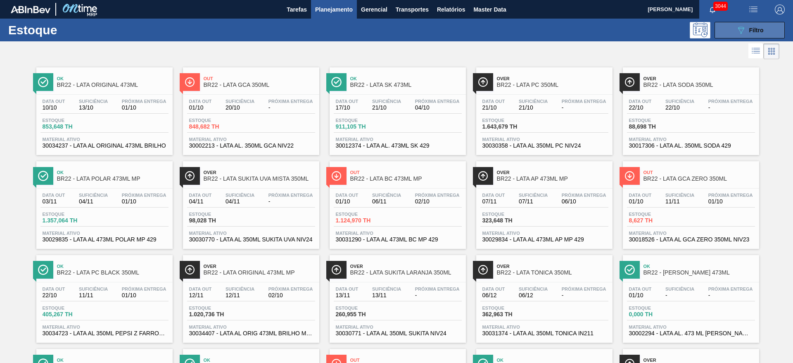
click at [724, 35] on button "089F7B8B-B2A5-4AFE-B5C0-19BA573D28AC Filtro" at bounding box center [750, 30] width 70 height 17
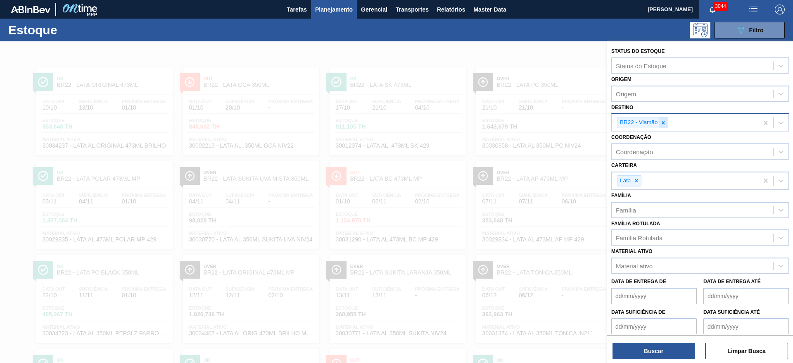
click at [664, 124] on icon at bounding box center [664, 123] width 6 height 6
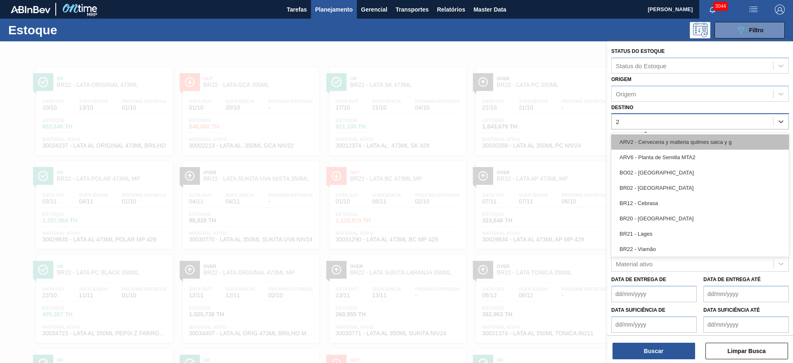
type input "21"
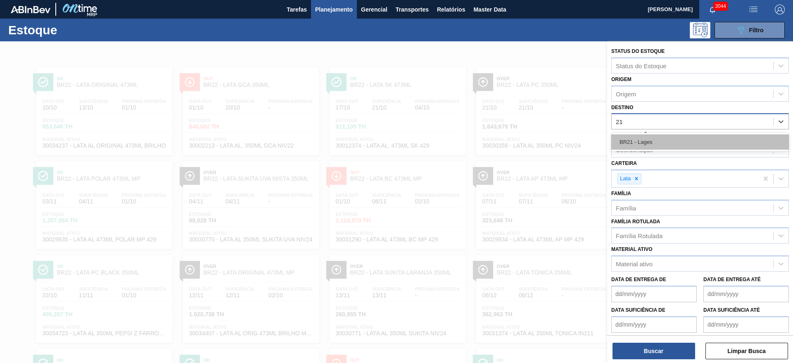
click at [639, 140] on div "BR21 - Lages" at bounding box center [700, 141] width 178 height 15
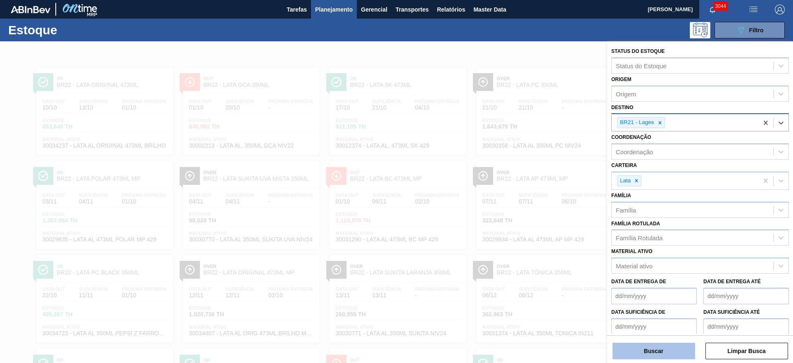
click at [657, 355] on button "Buscar" at bounding box center [654, 350] width 83 height 17
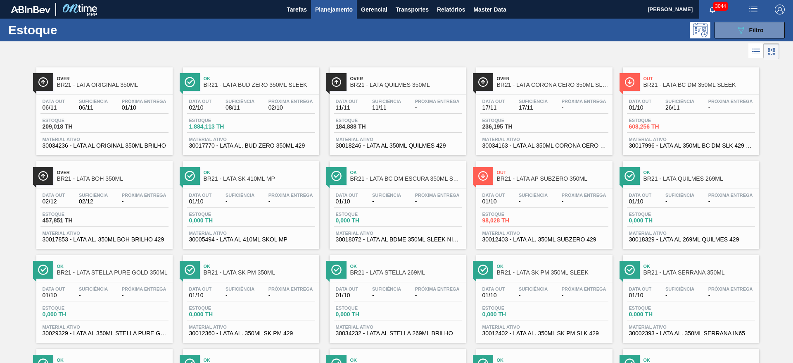
click at [276, 54] on div at bounding box center [390, 51] width 780 height 20
click at [736, 34] on icon "089F7B8B-B2A5-4AFE-B5C0-19BA573D28AC" at bounding box center [741, 30] width 10 height 10
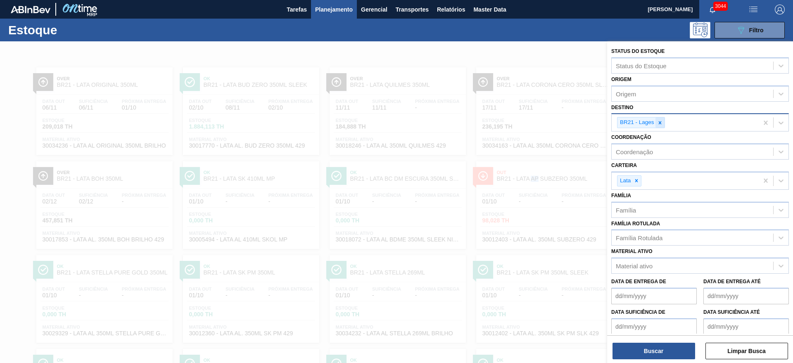
click at [661, 124] on icon at bounding box center [660, 123] width 6 height 6
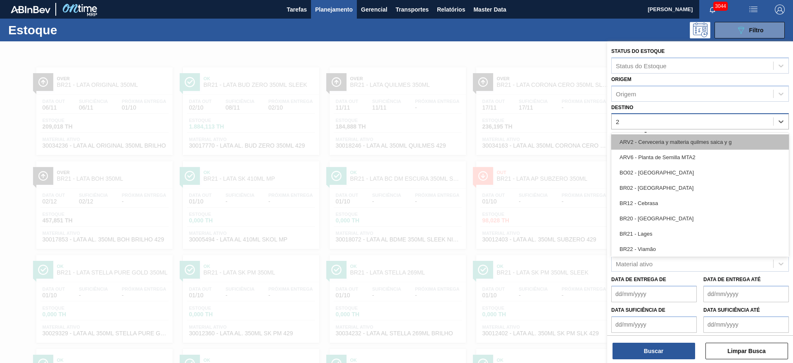
type input "22"
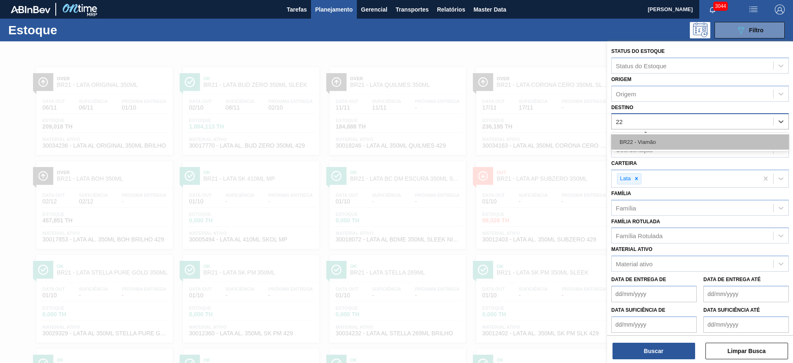
click at [648, 144] on div "BR22 - Viamão" at bounding box center [700, 141] width 178 height 15
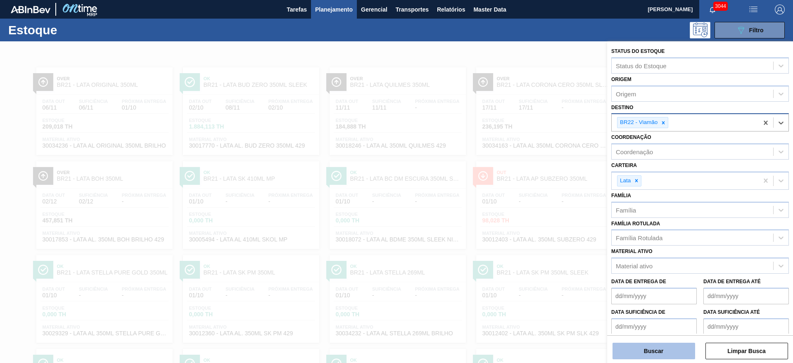
click at [661, 354] on button "Buscar" at bounding box center [654, 350] width 83 height 17
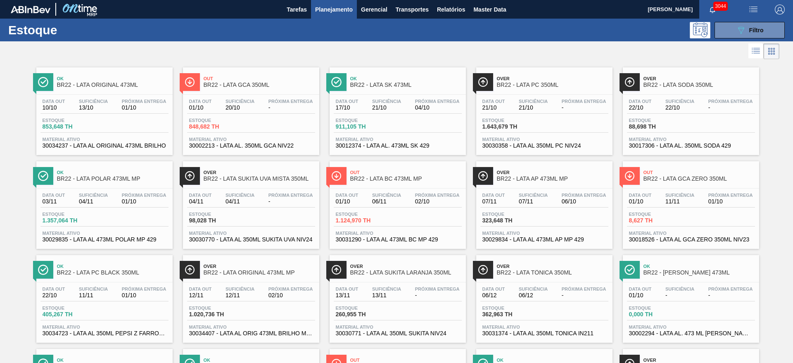
click at [274, 89] on div "Out BR22 - LATA GCA 350ML" at bounding box center [260, 82] width 112 height 19
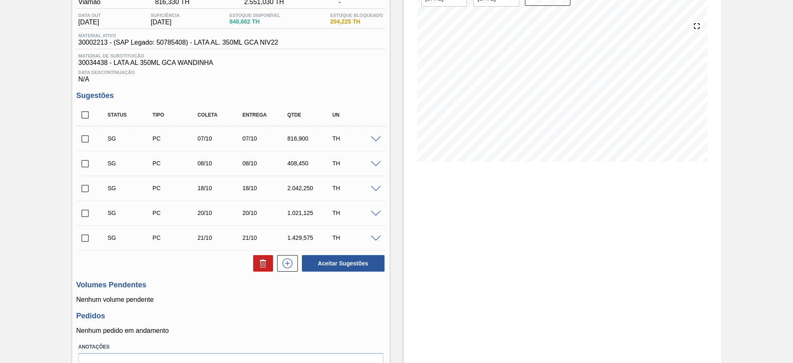
scroll to position [64, 0]
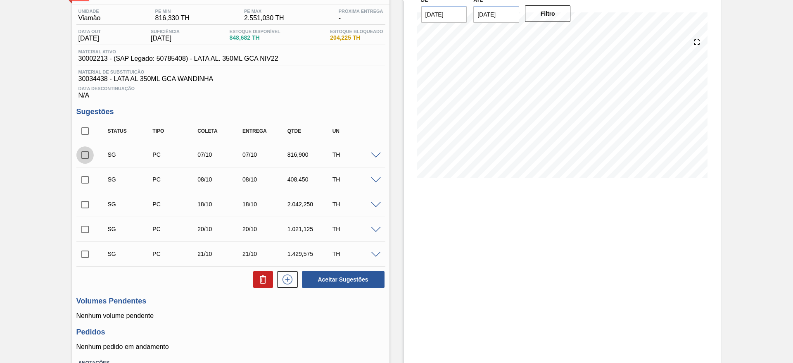
click at [84, 158] on input "checkbox" at bounding box center [84, 154] width 17 height 17
checkbox input "true"
click at [87, 177] on input "checkbox" at bounding box center [84, 179] width 17 height 17
checkbox input "true"
click at [263, 275] on icon at bounding box center [263, 279] width 10 height 10
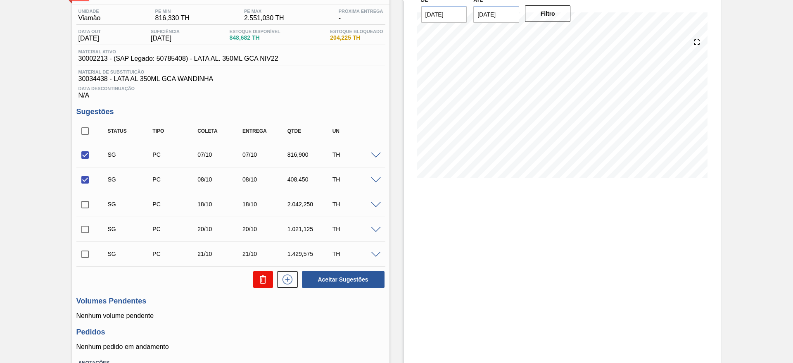
checkbox input "false"
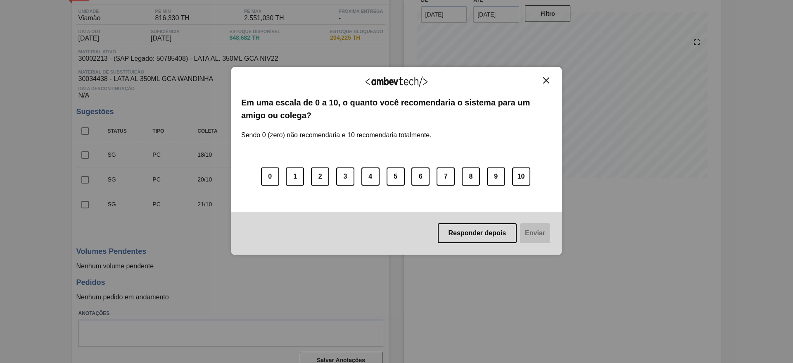
click at [543, 80] on img "Close" at bounding box center [546, 80] width 6 height 6
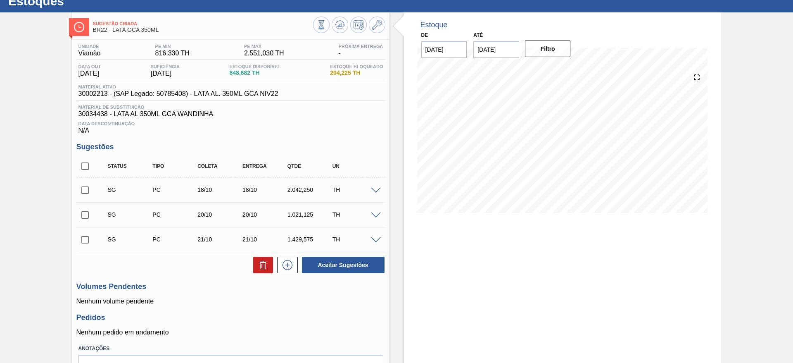
scroll to position [0, 0]
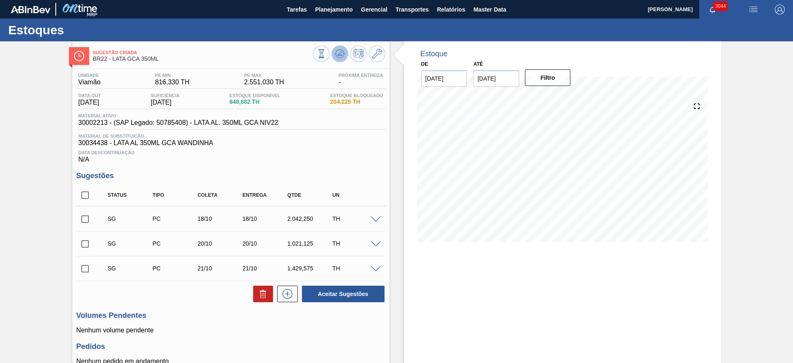
click at [341, 59] on button at bounding box center [340, 53] width 17 height 17
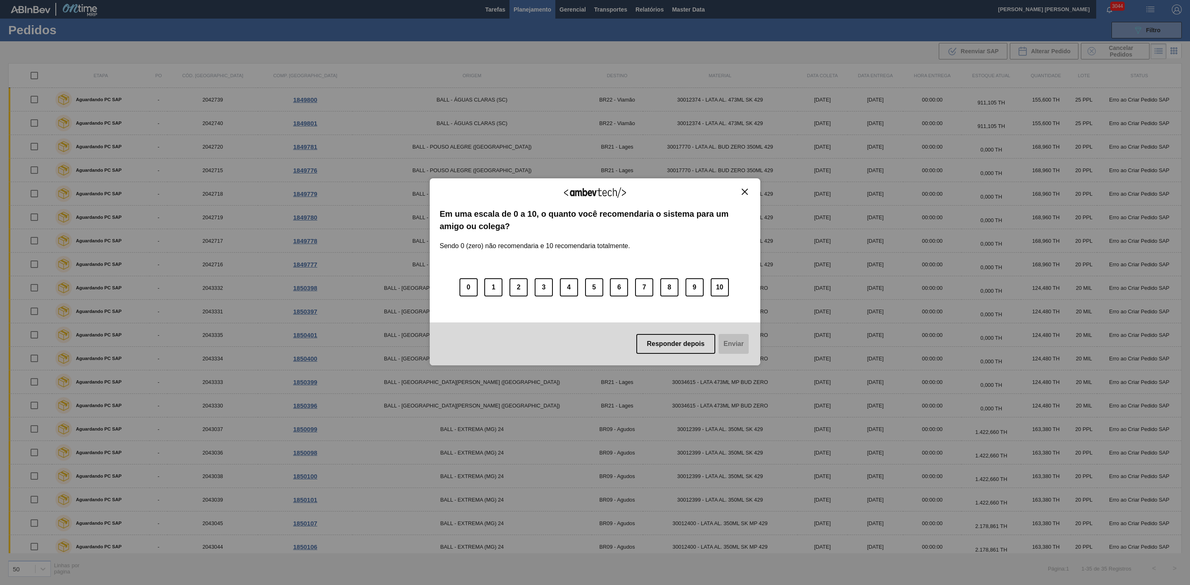
click at [747, 191] on img "Close" at bounding box center [745, 192] width 6 height 6
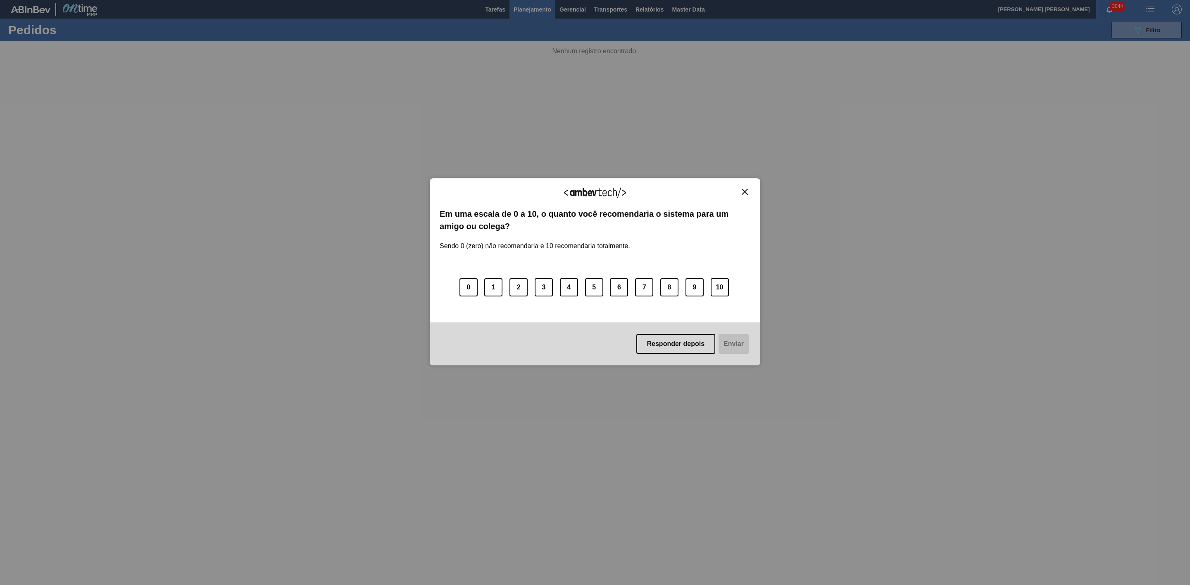
click at [747, 191] on img "Close" at bounding box center [745, 192] width 6 height 6
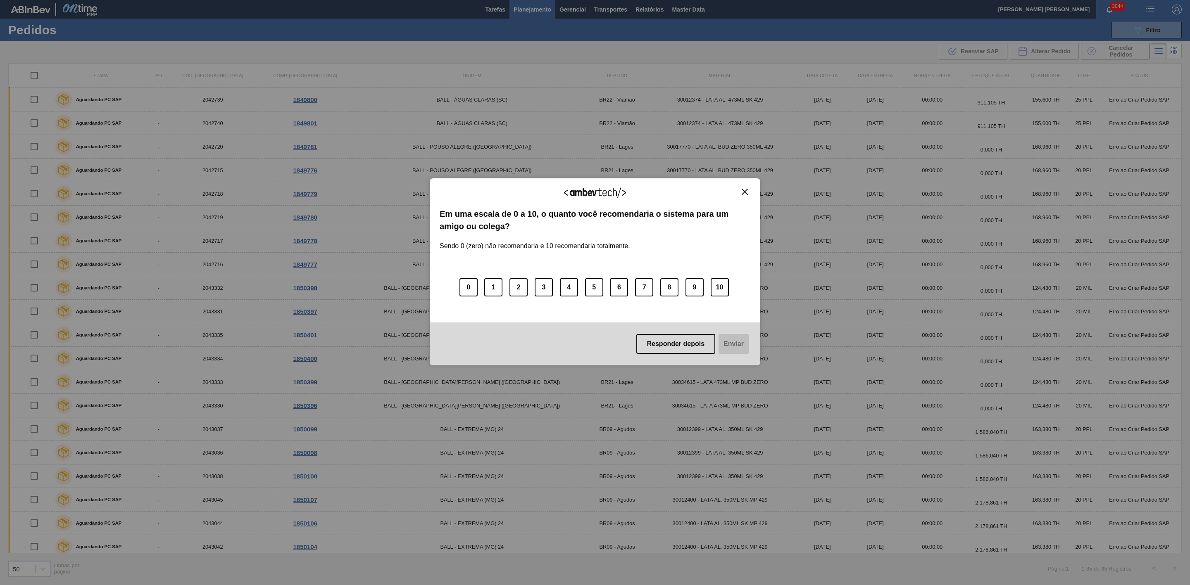
click at [747, 195] on button "Close" at bounding box center [744, 191] width 11 height 7
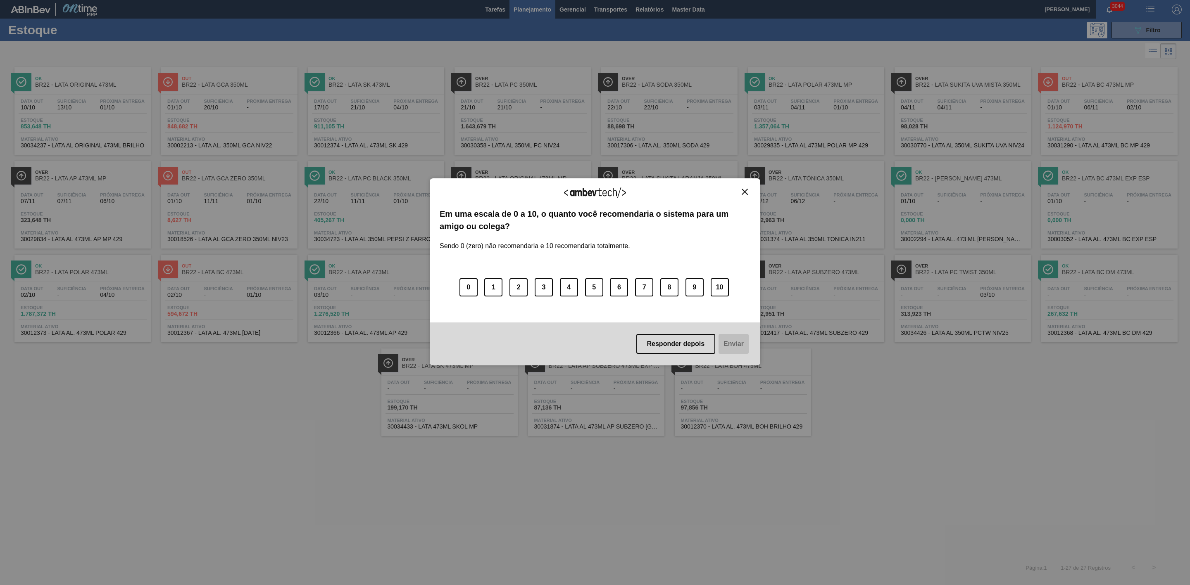
click at [745, 194] on img "Close" at bounding box center [745, 192] width 6 height 6
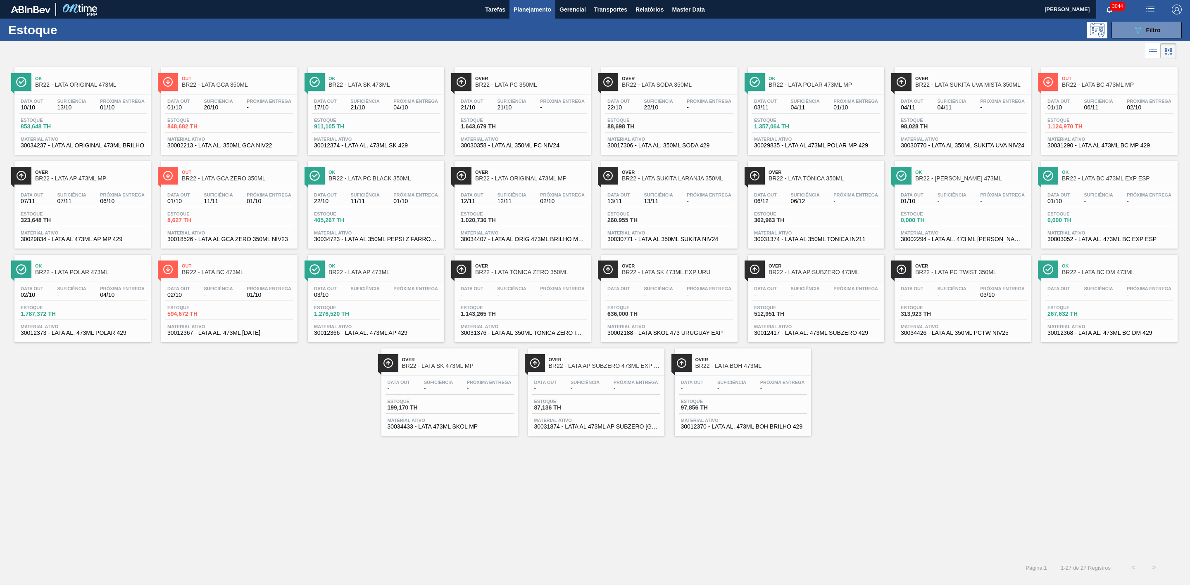
click at [870, 393] on div "Ok BR22 - LATA ORIGINAL 473ML Data out 10/10 Suficiência 13/10 Próxima Entrega …" at bounding box center [595, 248] width 1190 height 375
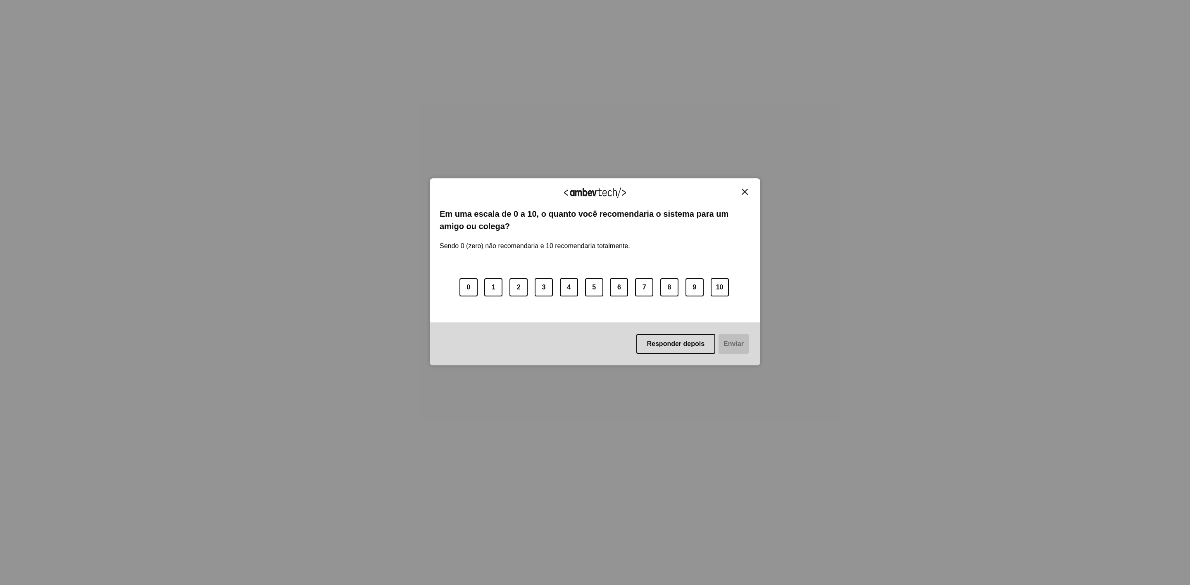
click at [747, 194] on img "Close" at bounding box center [745, 192] width 6 height 6
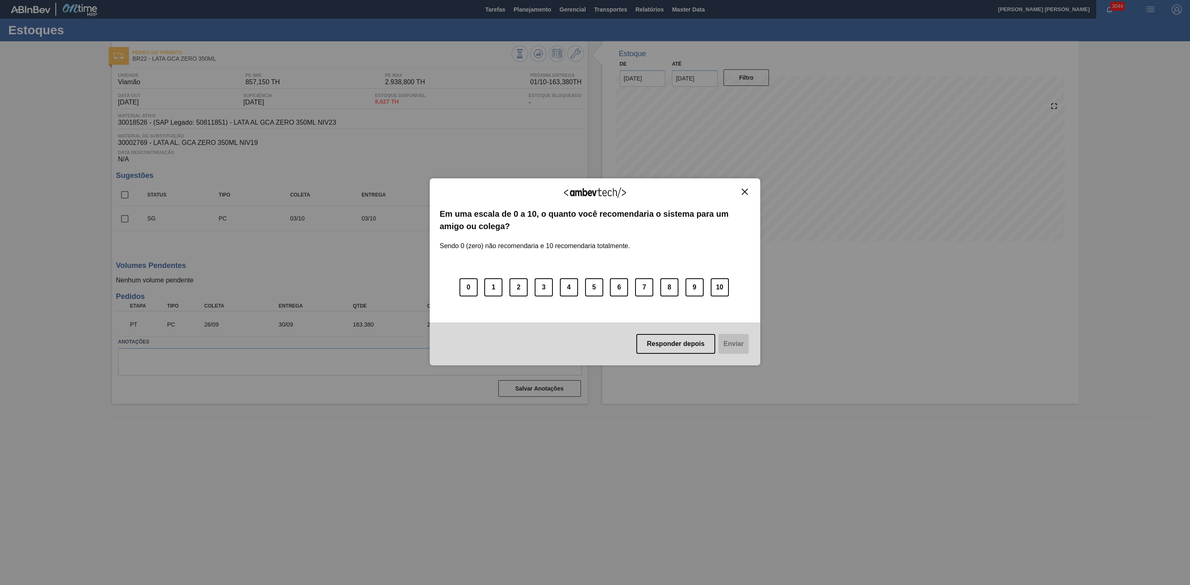
click at [748, 193] on button "Close" at bounding box center [744, 191] width 11 height 7
click at [746, 190] on img "Close" at bounding box center [745, 192] width 6 height 6
click at [744, 190] on img "Close" at bounding box center [745, 192] width 6 height 6
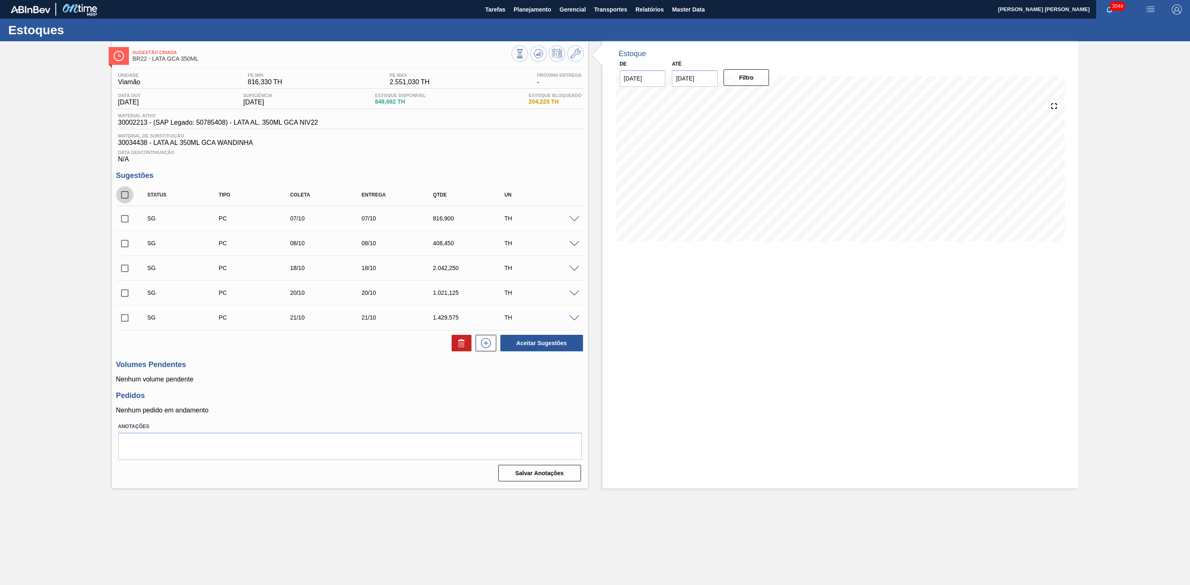
click at [125, 197] on input "checkbox" at bounding box center [124, 194] width 17 height 17
checkbox input "true"
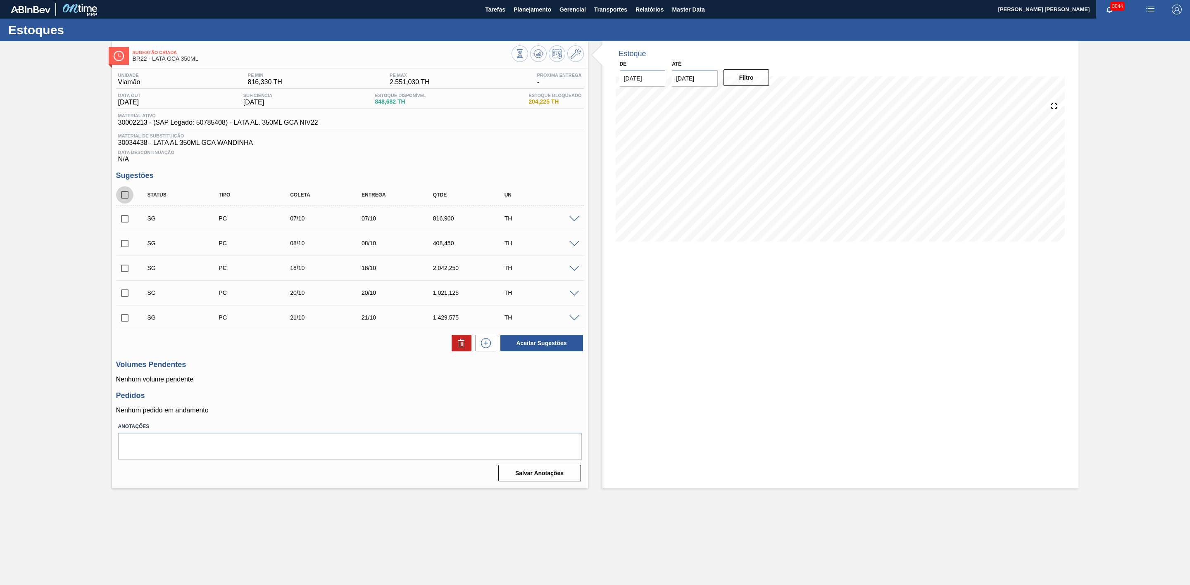
checkbox input "true"
click at [457, 347] on icon at bounding box center [462, 343] width 10 height 10
checkbox input "false"
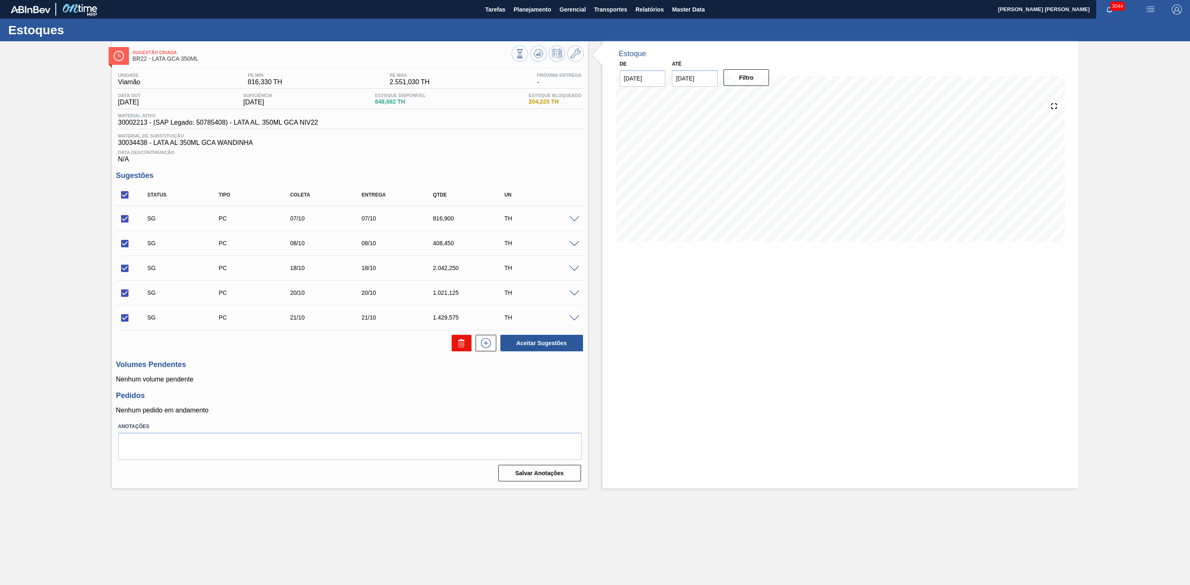
checkbox input "false"
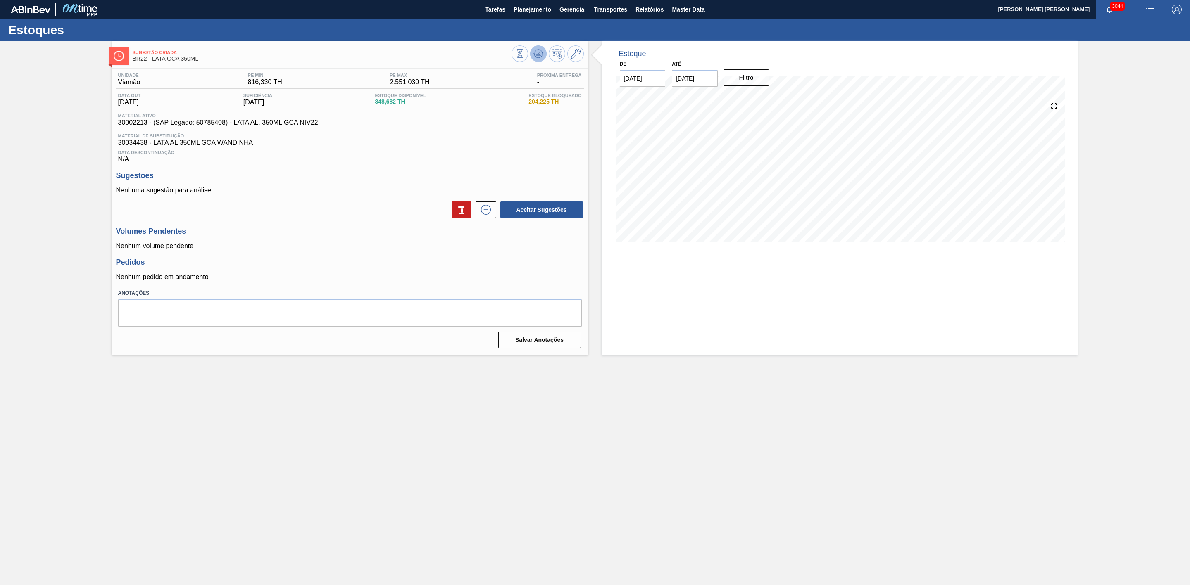
click at [533, 54] on icon at bounding box center [538, 54] width 10 height 10
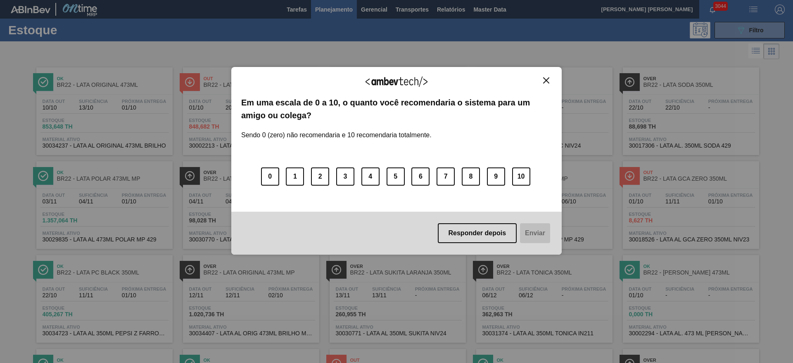
click at [546, 81] on img "Close" at bounding box center [546, 80] width 6 height 6
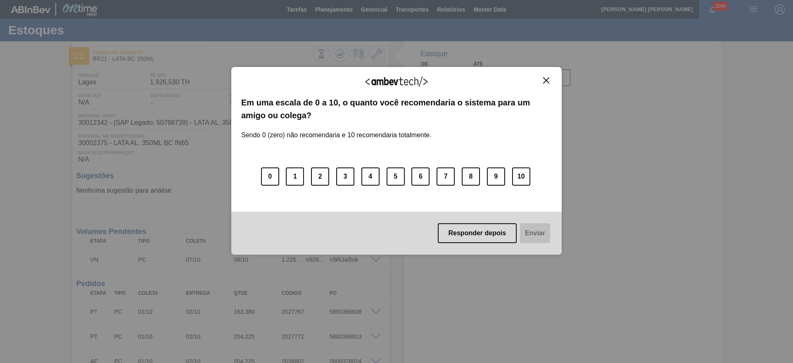
click at [547, 81] on img "Close" at bounding box center [546, 80] width 6 height 6
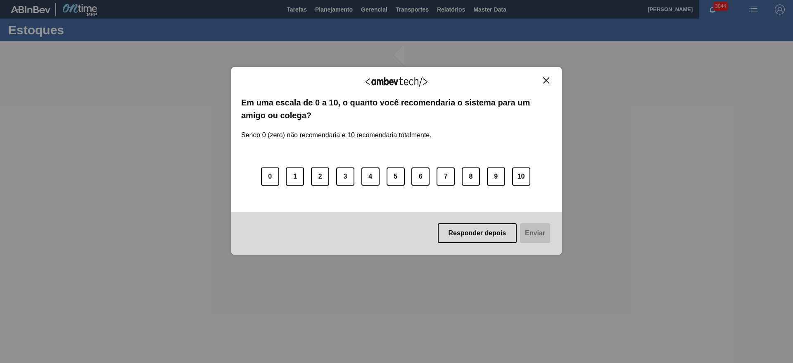
click at [545, 80] on img "Close" at bounding box center [546, 80] width 6 height 6
click at [547, 81] on img "Close" at bounding box center [546, 80] width 6 height 6
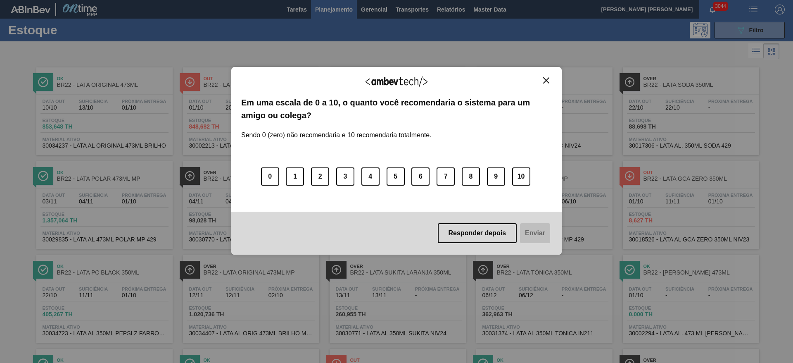
click at [546, 79] on img "Close" at bounding box center [546, 80] width 6 height 6
click at [547, 82] on img "Close" at bounding box center [546, 80] width 6 height 6
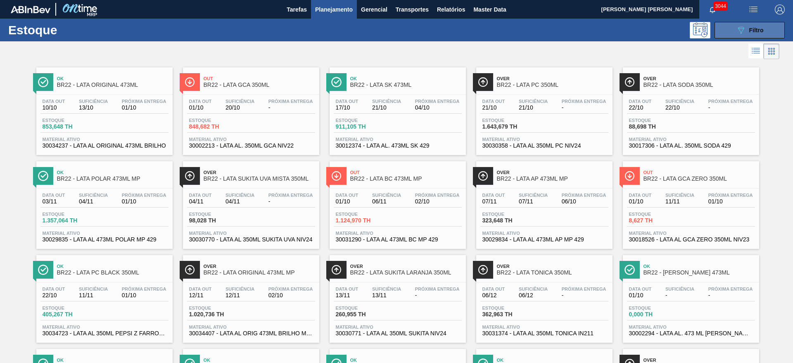
click at [741, 29] on icon "089F7B8B-B2A5-4AFE-B5C0-19BA573D28AC" at bounding box center [741, 30] width 10 height 10
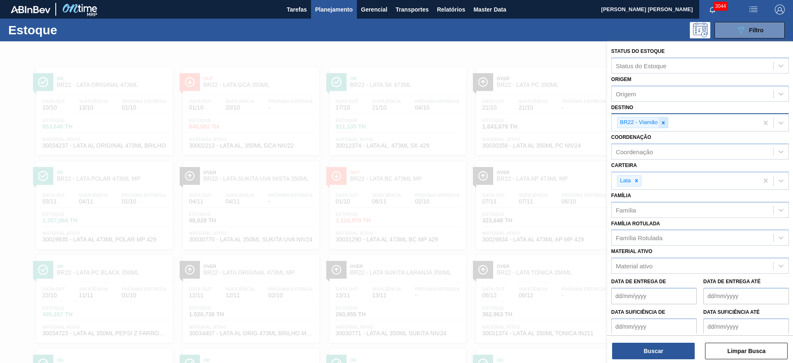
click at [663, 125] on icon at bounding box center [664, 123] width 6 height 6
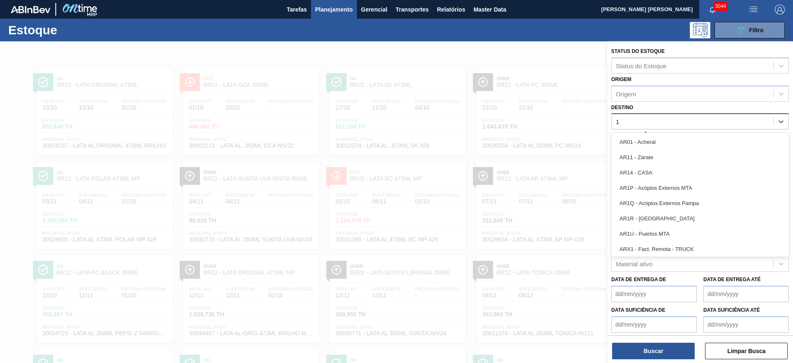
type input "16"
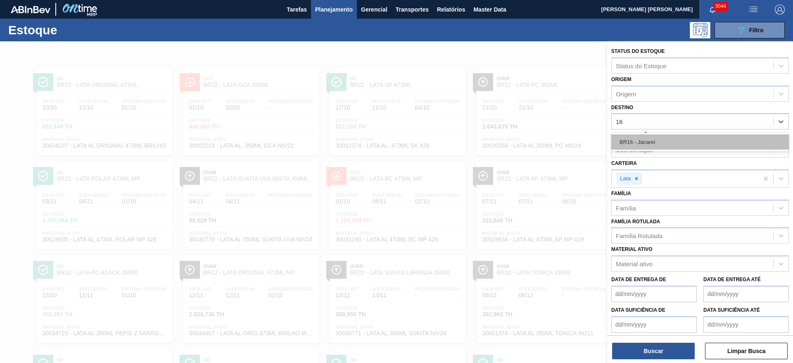
click at [656, 140] on div "BR16 - Jacareí" at bounding box center [700, 141] width 178 height 15
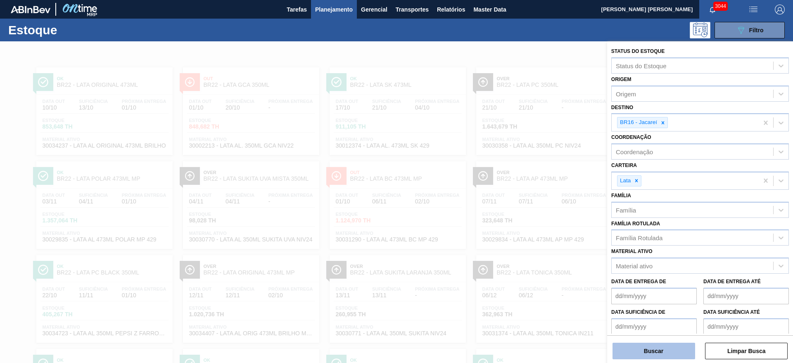
click at [649, 348] on button "Buscar" at bounding box center [654, 350] width 83 height 17
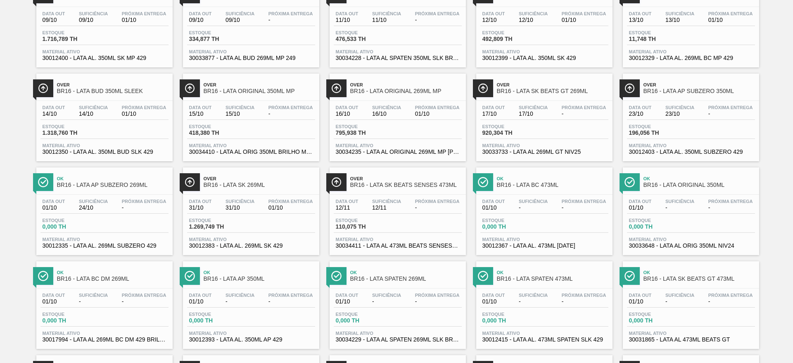
scroll to position [186, 0]
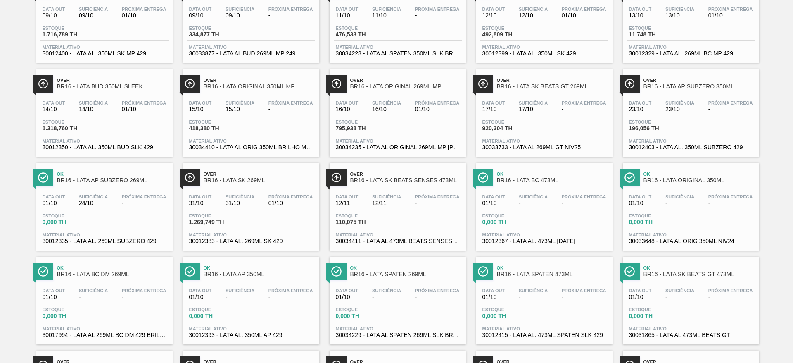
click at [264, 172] on span "Over" at bounding box center [260, 173] width 112 height 5
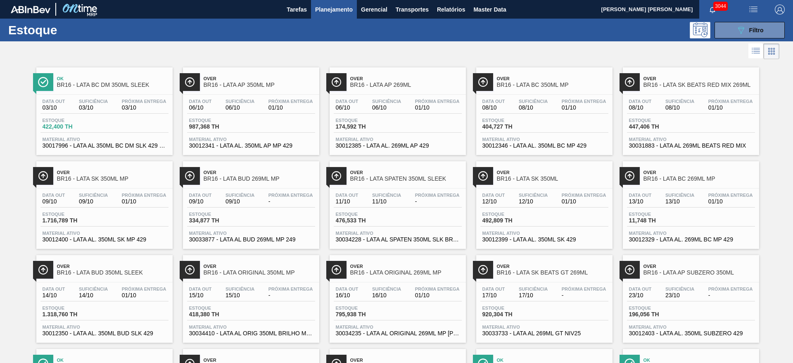
click at [518, 52] on div at bounding box center [390, 51] width 780 height 20
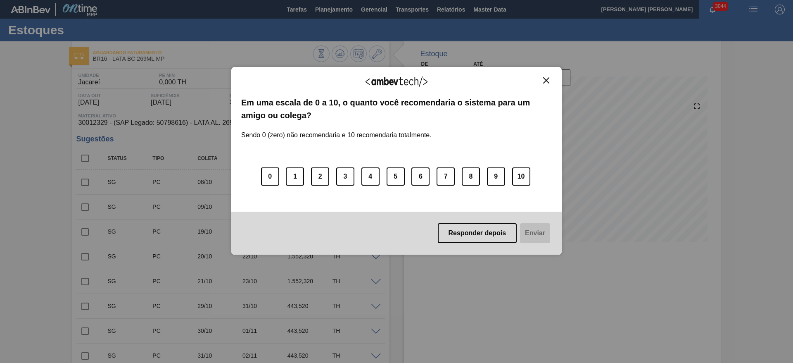
click at [545, 77] on img "Close" at bounding box center [546, 80] width 6 height 6
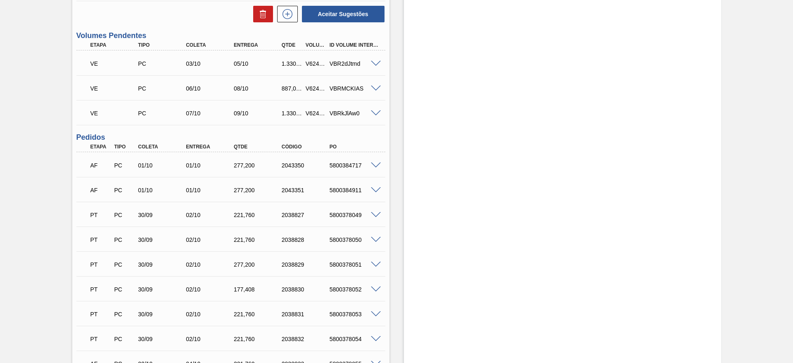
scroll to position [868, 0]
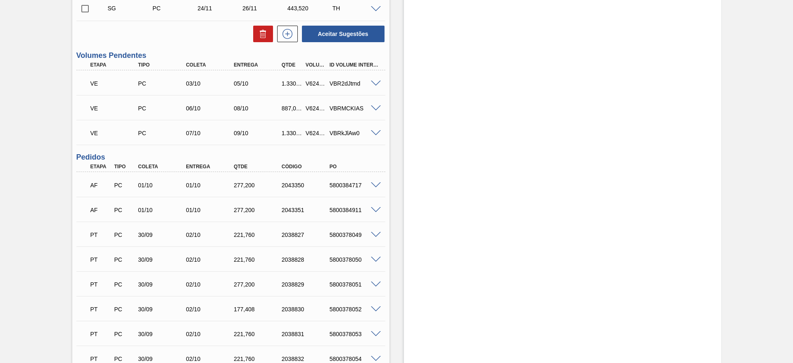
click at [378, 83] on span at bounding box center [376, 84] width 10 height 6
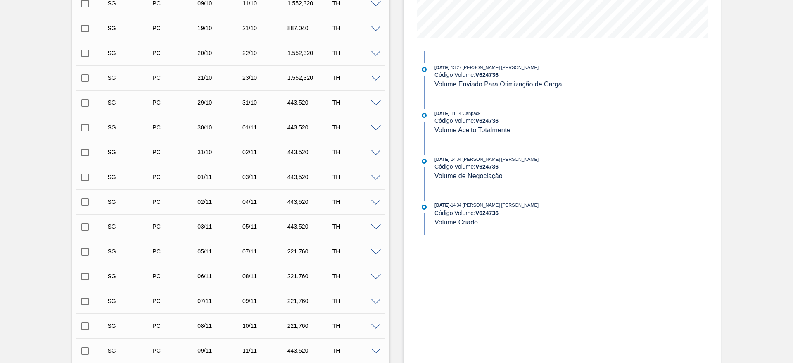
scroll to position [186, 0]
